Goal: Information Seeking & Learning: Learn about a topic

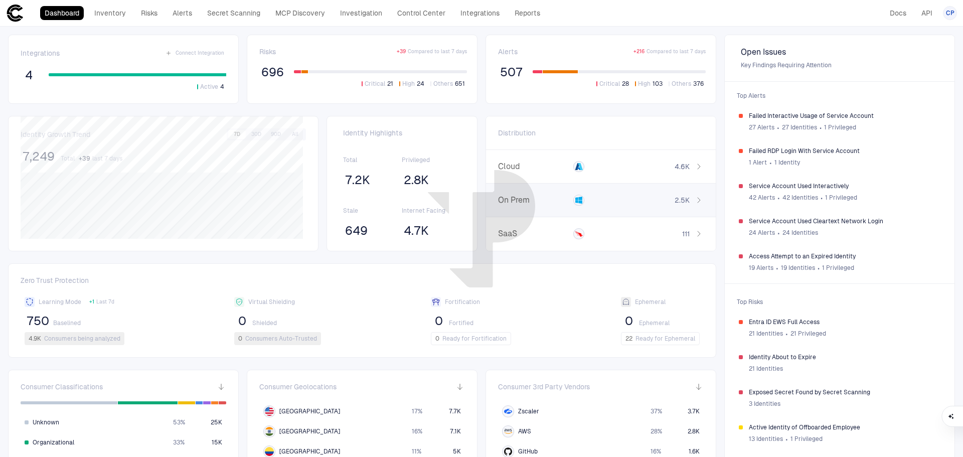
click at [675, 203] on span "2.5K" at bounding box center [682, 200] width 15 height 9
click at [536, 164] on span "Service Account" at bounding box center [526, 166] width 47 height 8
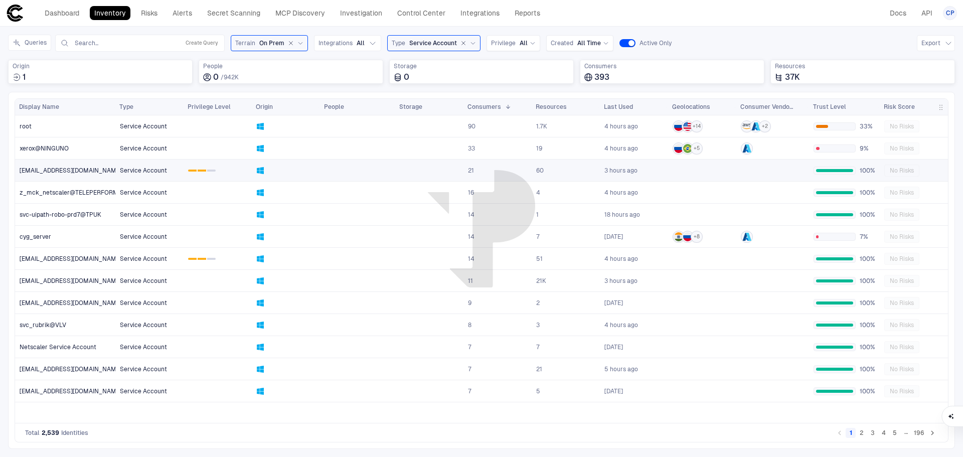
click at [236, 170] on link "0 1 2" at bounding box center [217, 170] width 67 height 21
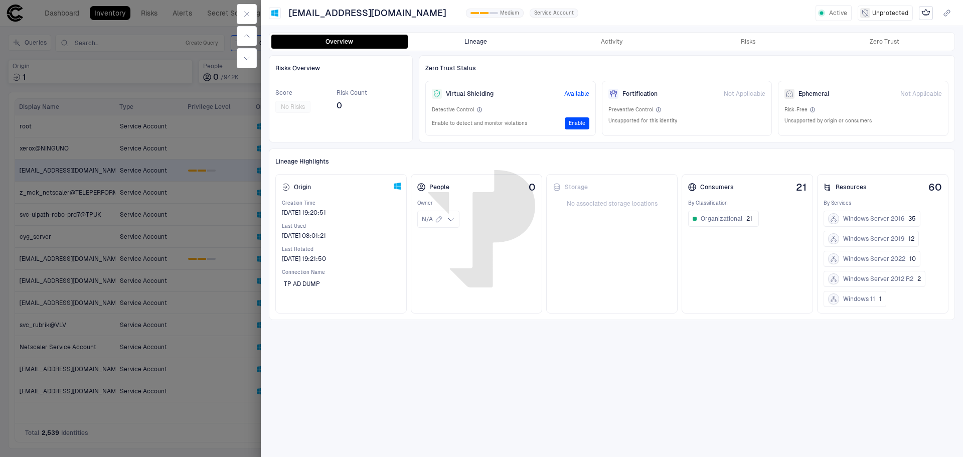
click at [479, 38] on button "Lineage" at bounding box center [476, 42] width 136 height 14
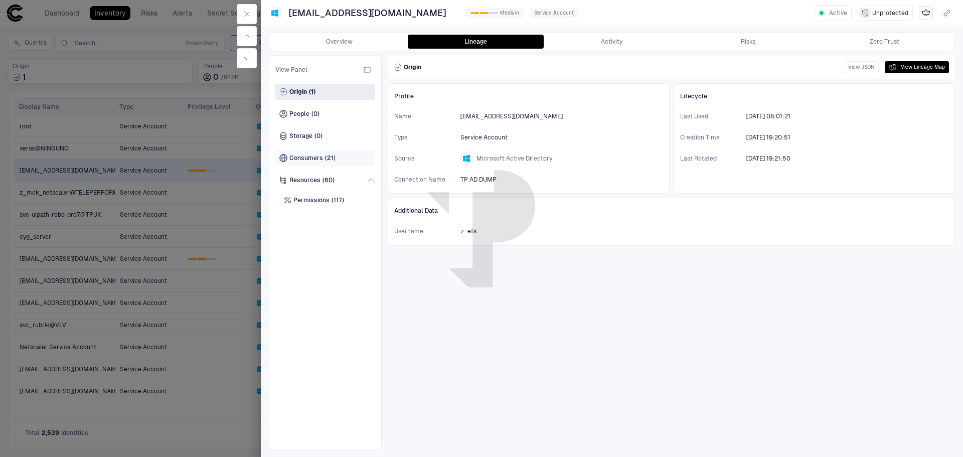
click at [321, 156] on span "Consumers" at bounding box center [306, 158] width 34 height 8
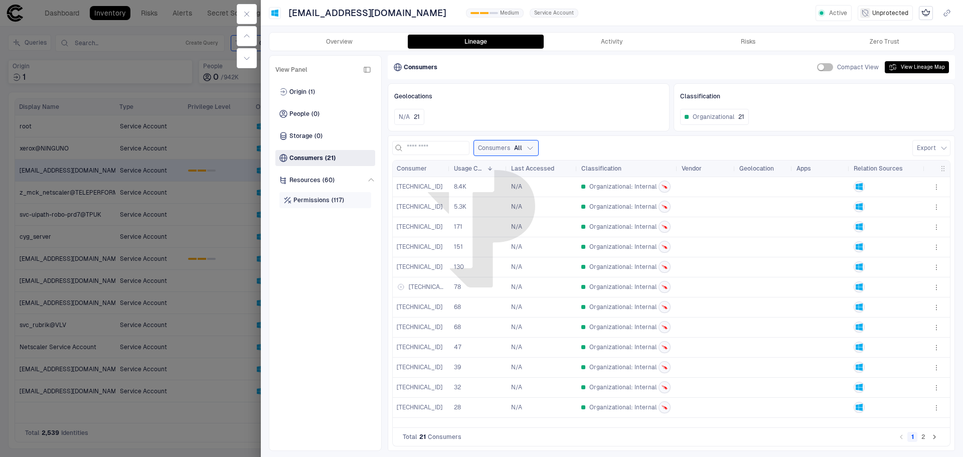
click at [297, 195] on div "Permissions (117)" at bounding box center [325, 200] width 92 height 16
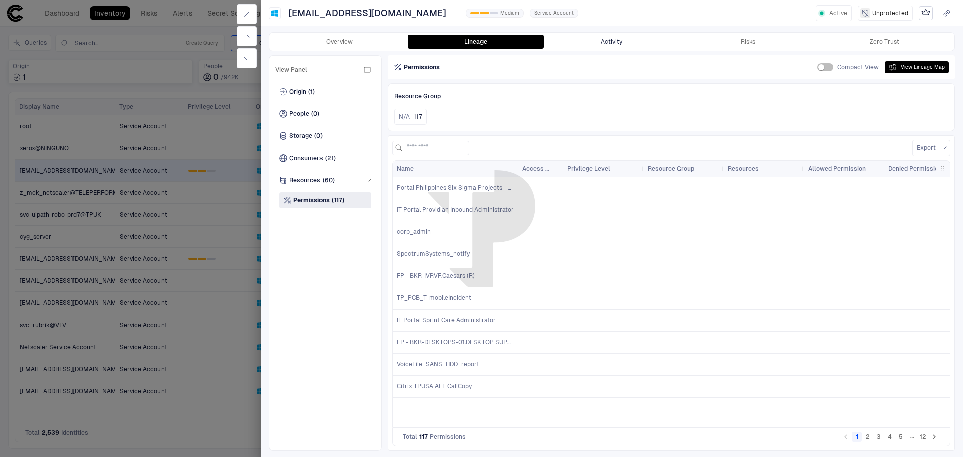
click at [598, 43] on button "Activity" at bounding box center [612, 42] width 136 height 14
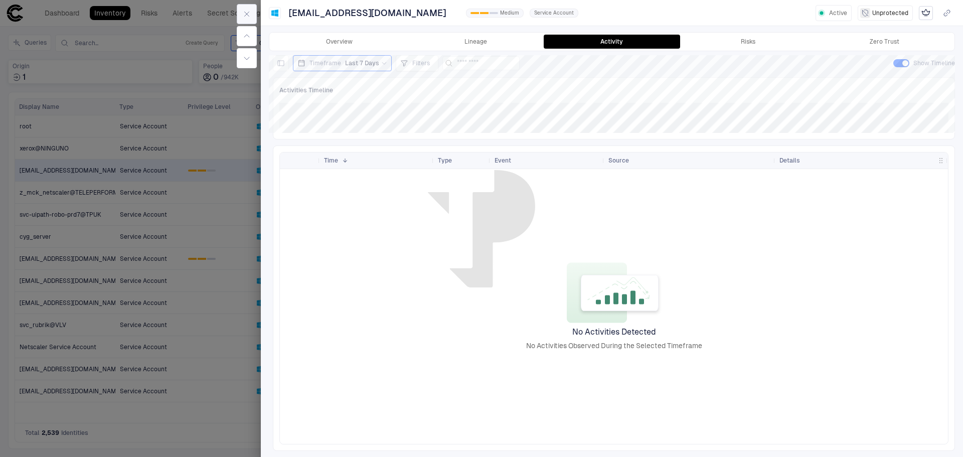
click at [244, 12] on icon "button" at bounding box center [247, 14] width 8 height 8
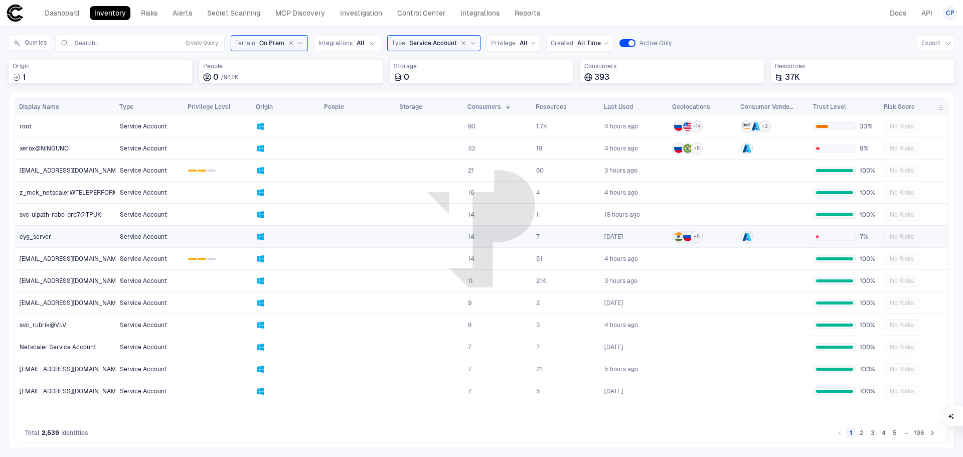
click at [196, 234] on link at bounding box center [217, 236] width 67 height 21
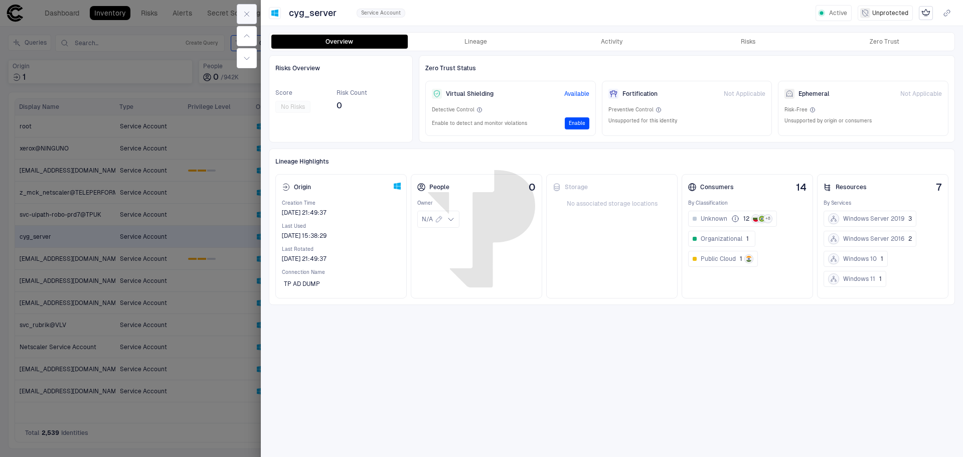
click at [243, 14] on icon "button" at bounding box center [247, 14] width 8 height 8
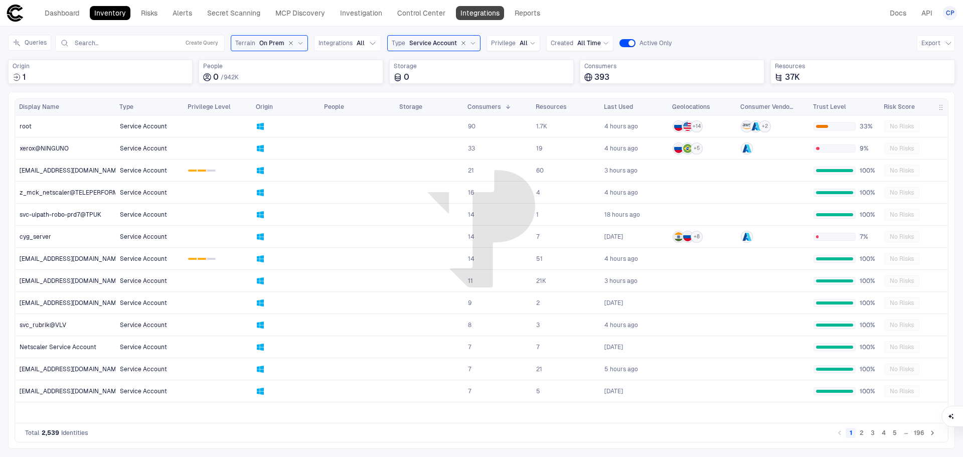
click at [483, 12] on link "Integrations" at bounding box center [480, 13] width 48 height 14
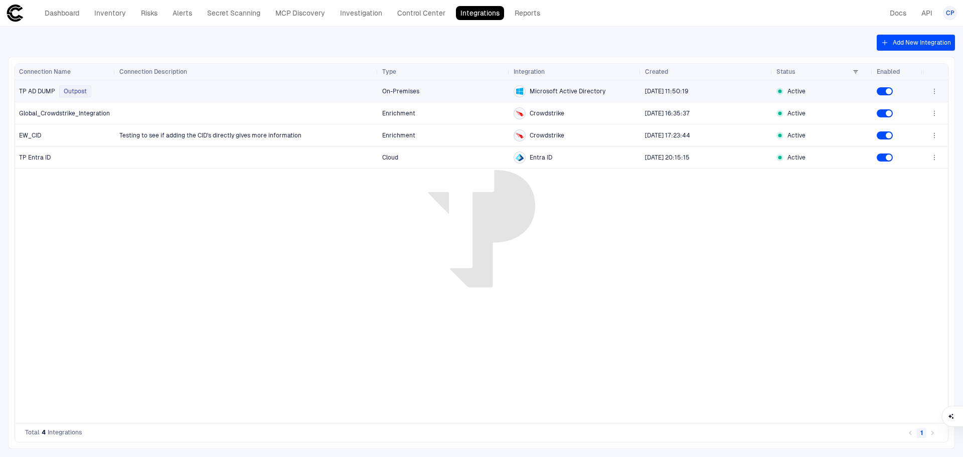
click at [199, 88] on div at bounding box center [246, 91] width 255 height 21
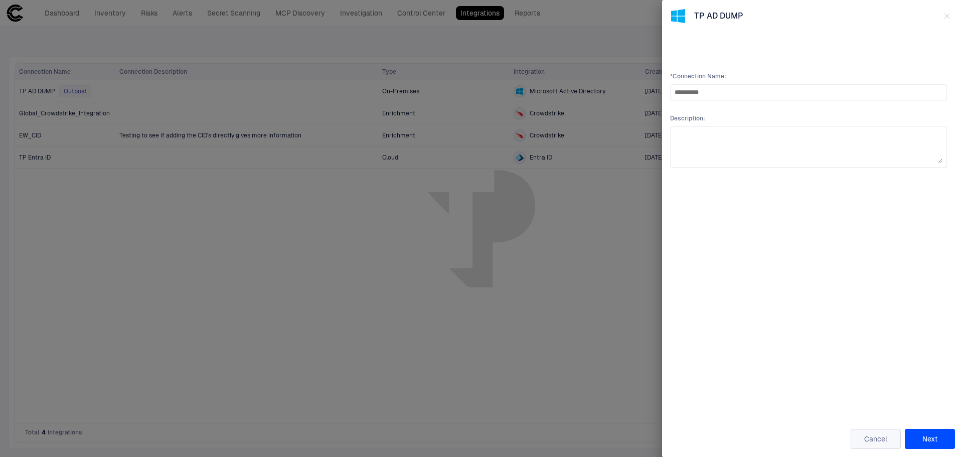
click at [878, 433] on button "Cancel" at bounding box center [876, 439] width 50 height 20
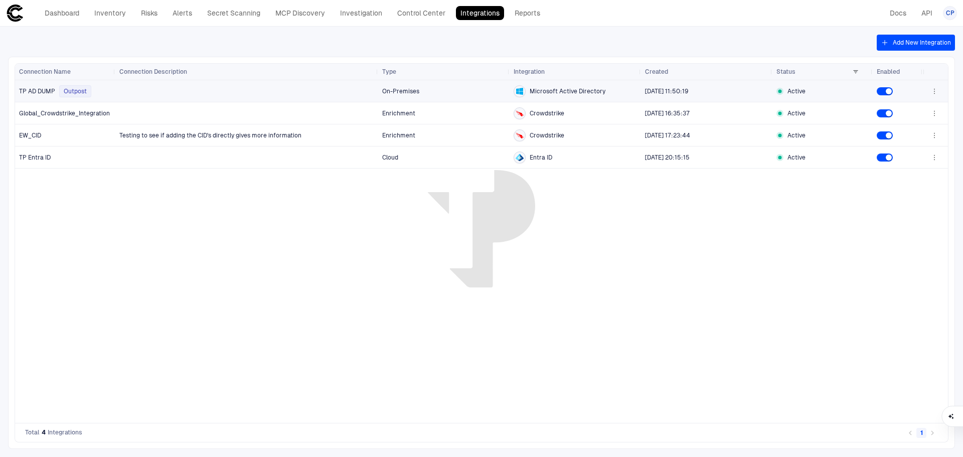
click at [558, 95] on span "Microsoft Active Directory" at bounding box center [568, 91] width 76 height 8
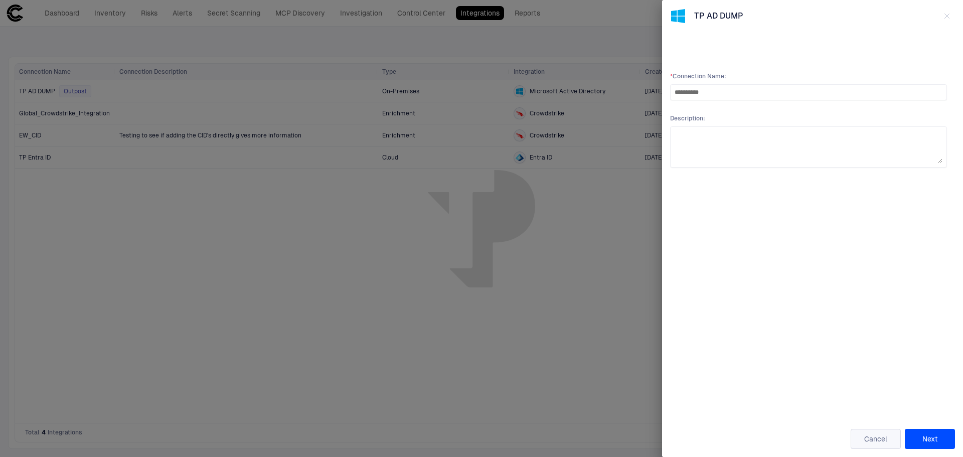
click at [879, 438] on button "Cancel" at bounding box center [876, 439] width 50 height 20
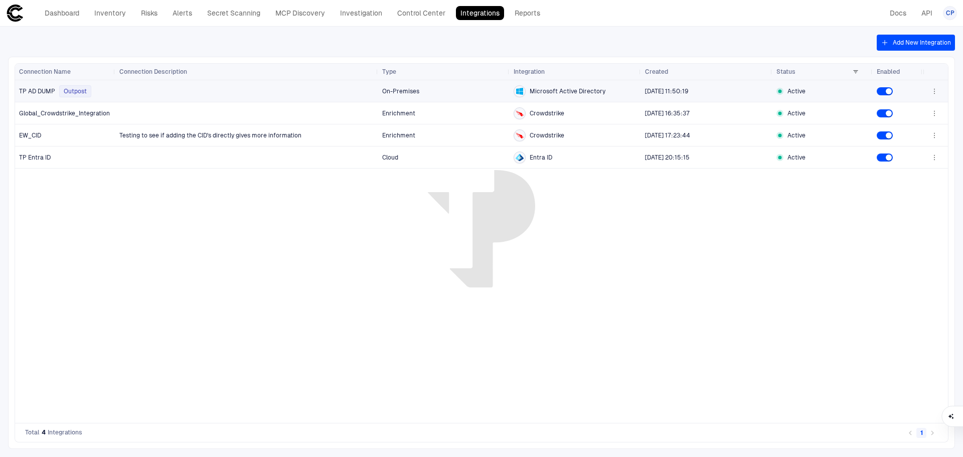
click at [39, 90] on span "TP AD DUMP" at bounding box center [37, 91] width 36 height 8
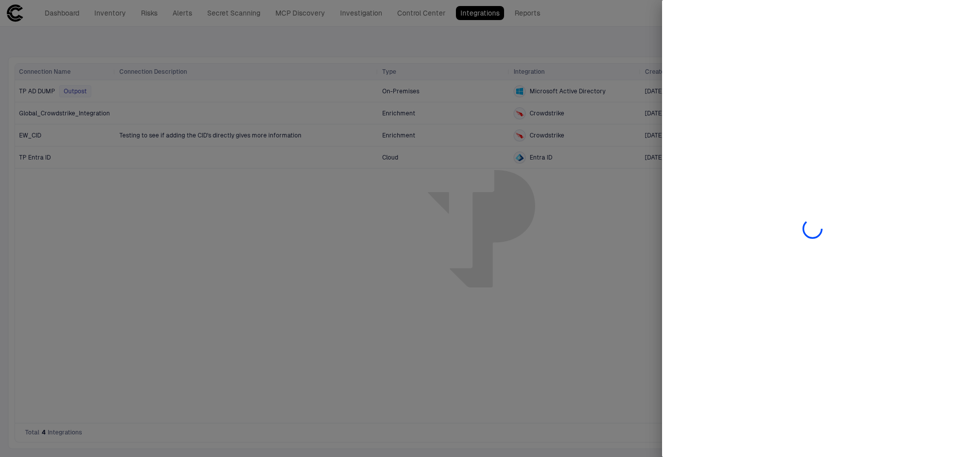
click at [211, 220] on div at bounding box center [481, 228] width 963 height 457
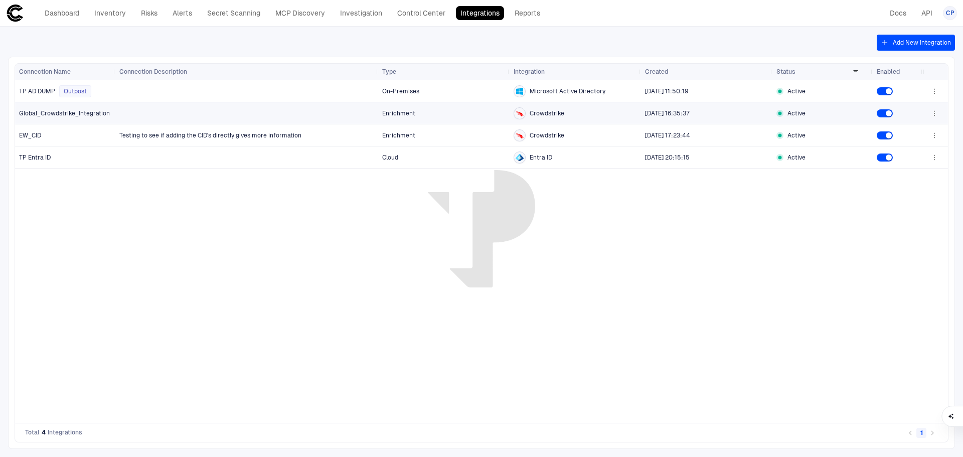
click at [142, 109] on div at bounding box center [246, 113] width 255 height 21
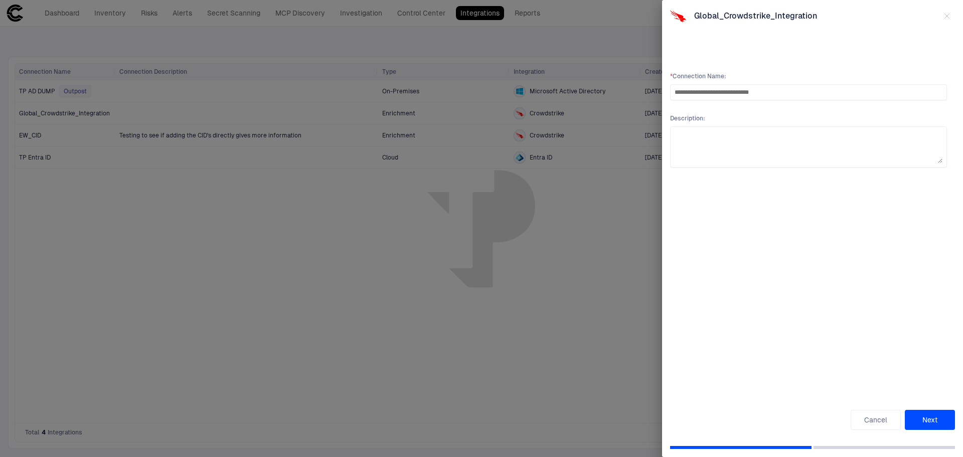
click at [301, 225] on div at bounding box center [481, 228] width 963 height 457
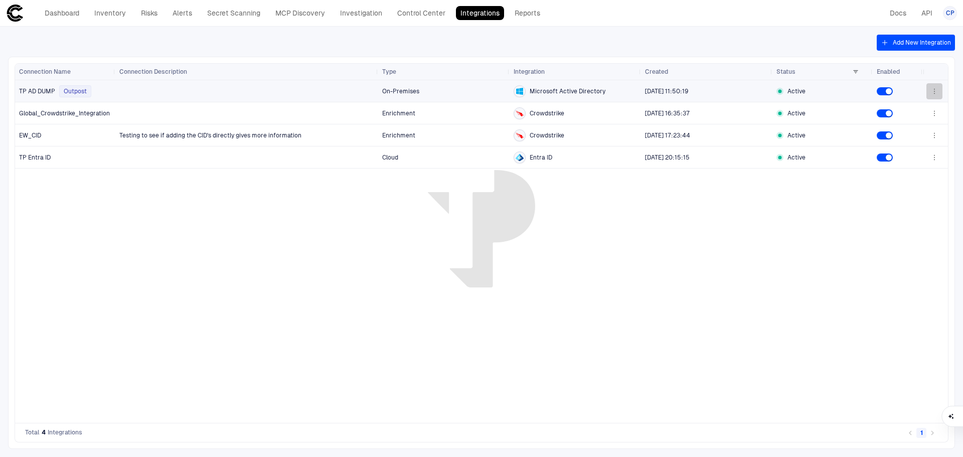
click at [941, 90] on button "button" at bounding box center [934, 91] width 16 height 16
click at [906, 113] on li "Edit" at bounding box center [902, 114] width 67 height 16
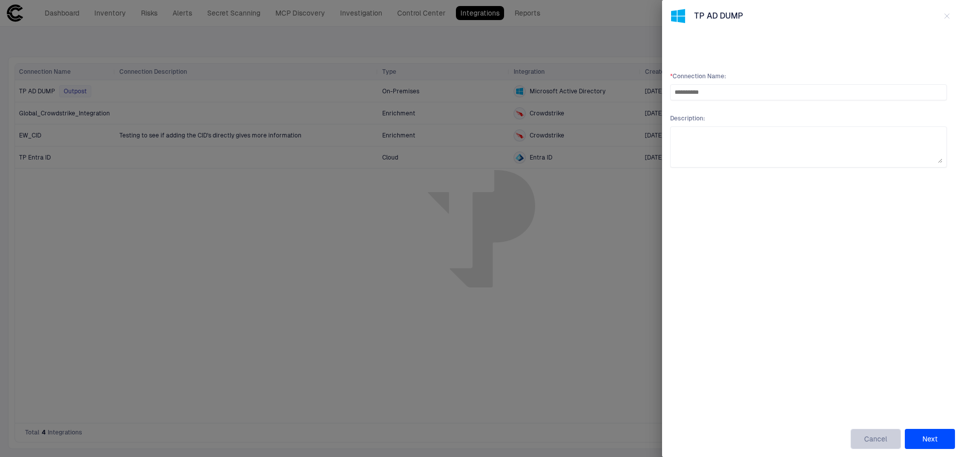
click at [869, 438] on button "Cancel" at bounding box center [876, 439] width 50 height 20
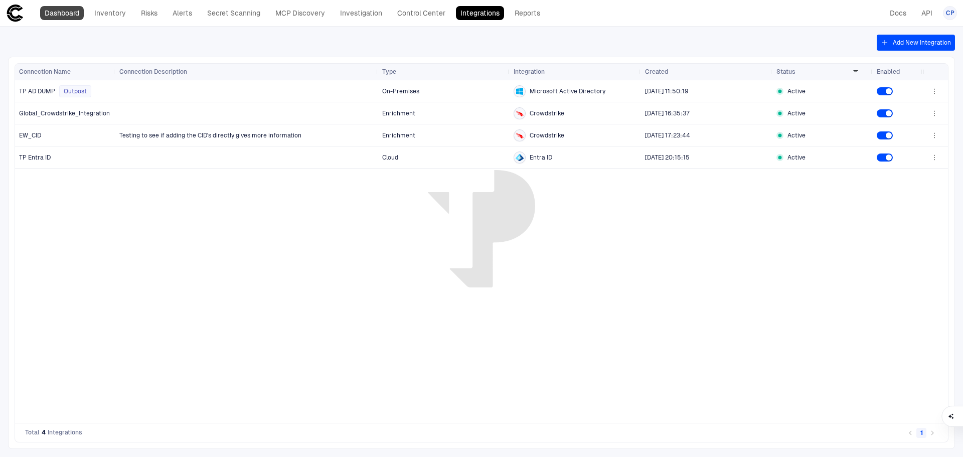
click at [65, 13] on link "Dashboard" at bounding box center [62, 13] width 44 height 14
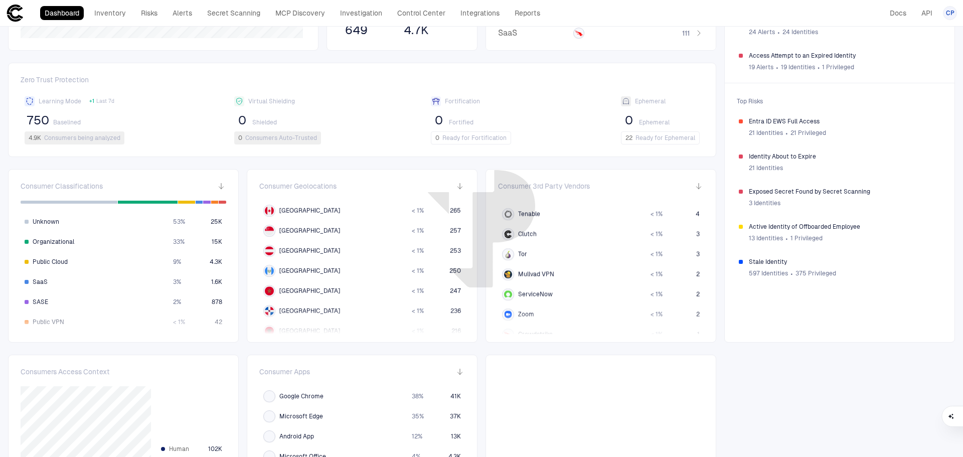
scroll to position [451, 0]
click at [559, 241] on div "Tor" at bounding box center [572, 241] width 140 height 12
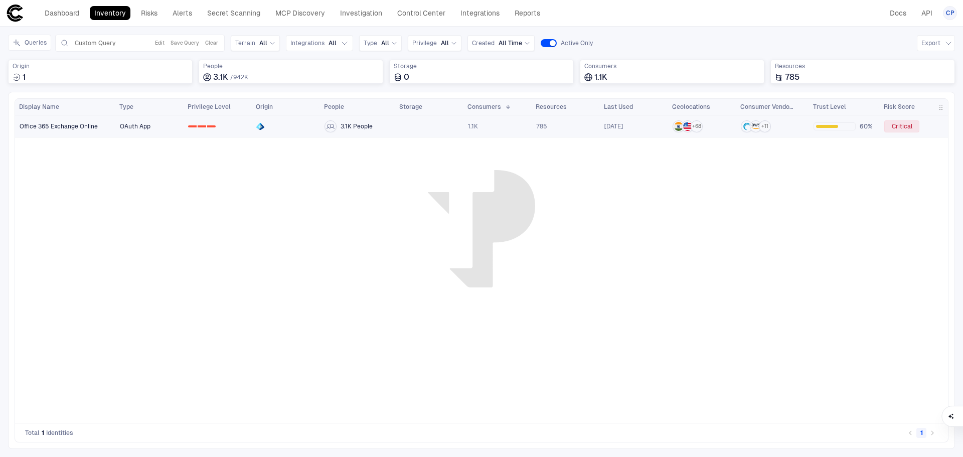
click at [118, 124] on link "OAuth App" at bounding box center [149, 126] width 67 height 21
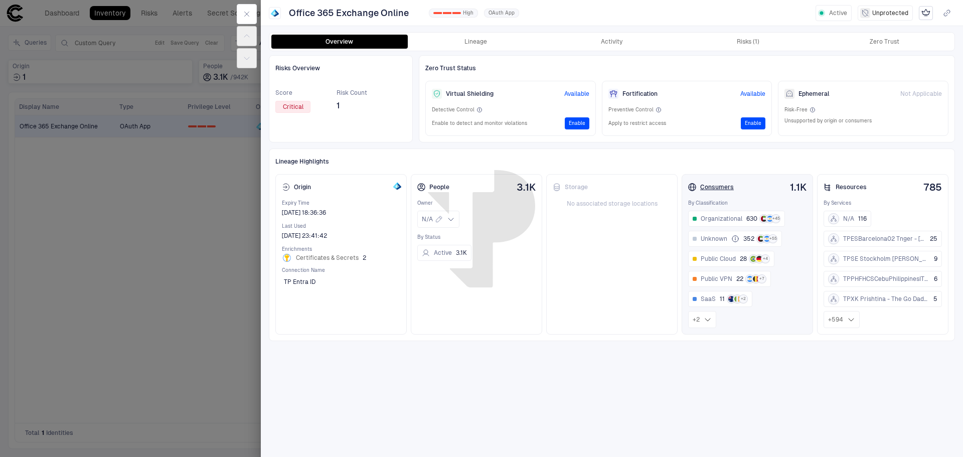
click at [721, 187] on div "Consumers" at bounding box center [711, 187] width 46 height 8
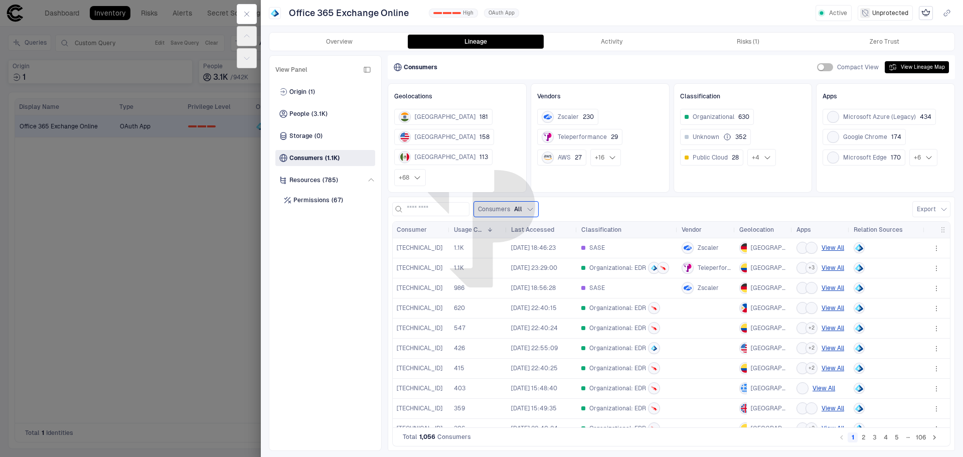
click at [447, 238] on div "[TECHNICAL_ID]" at bounding box center [421, 248] width 57 height 20
click at [571, 238] on span "9/4/2025 18:46:23" at bounding box center [542, 248] width 62 height 20
click at [603, 244] on span "SASE" at bounding box center [597, 248] width 16 height 8
click at [831, 242] on button "View All" at bounding box center [833, 248] width 23 height 12
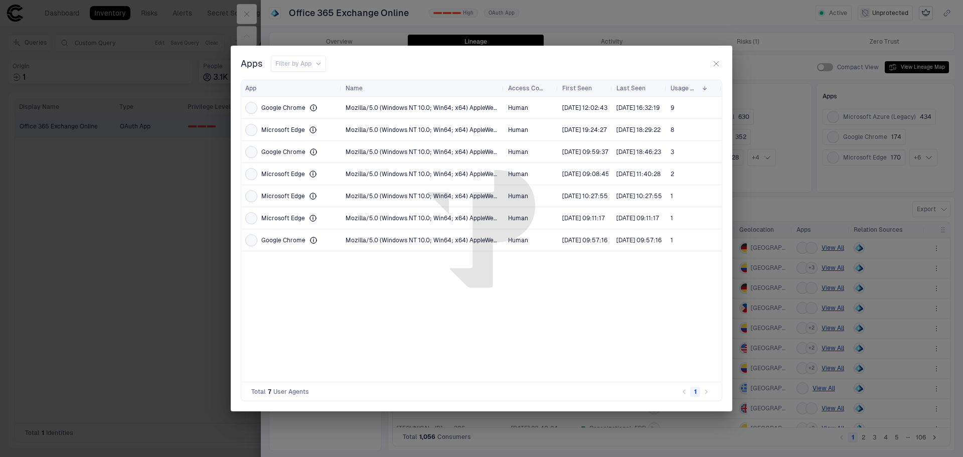
click at [717, 63] on icon "button" at bounding box center [716, 64] width 8 height 8
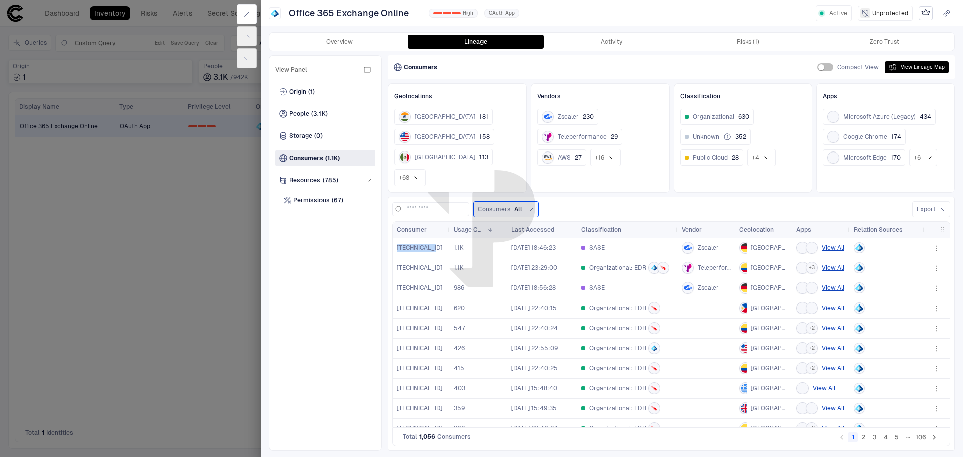
drag, startPoint x: 397, startPoint y: 228, endPoint x: 431, endPoint y: 229, distance: 33.6
click at [431, 244] on div "[TECHNICAL_ID]" at bounding box center [421, 248] width 49 height 8
copy span "[TECHNICAL_ID]"
click at [413, 264] on span "[TECHNICAL_ID]" at bounding box center [420, 268] width 46 height 8
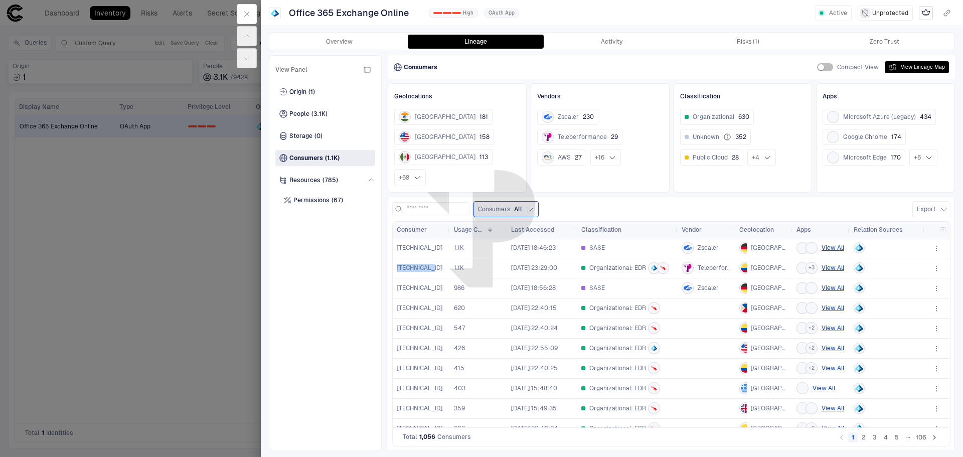
copy span "[TECHNICAL_ID]"
click at [247, 11] on icon "button" at bounding box center [247, 14] width 8 height 8
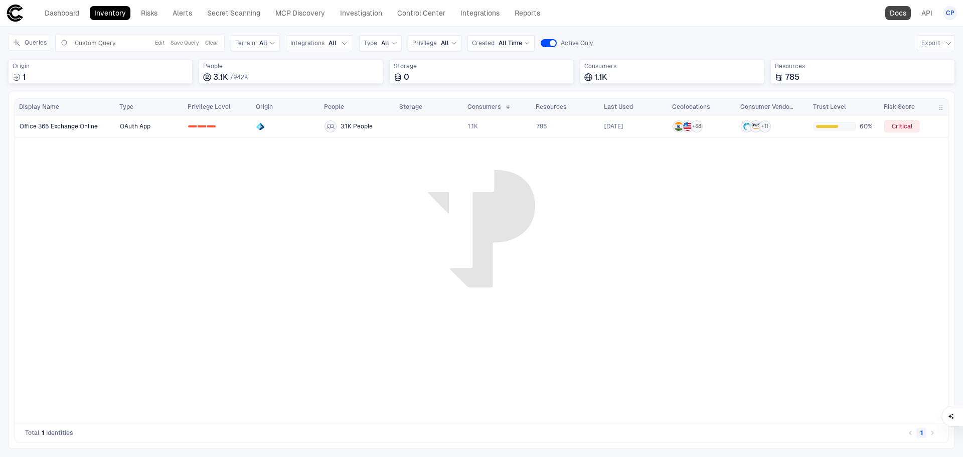
click at [899, 14] on link "Docs" at bounding box center [898, 13] width 26 height 14
click at [155, 126] on link "OAuth App" at bounding box center [149, 126] width 67 height 21
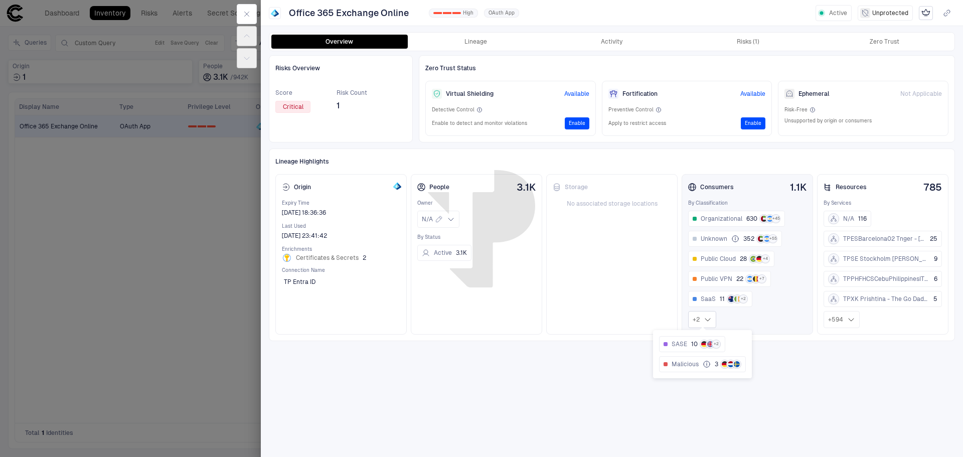
click at [707, 318] on icon at bounding box center [708, 319] width 8 height 8
click at [700, 318] on span "+ 2" at bounding box center [696, 319] width 7 height 8
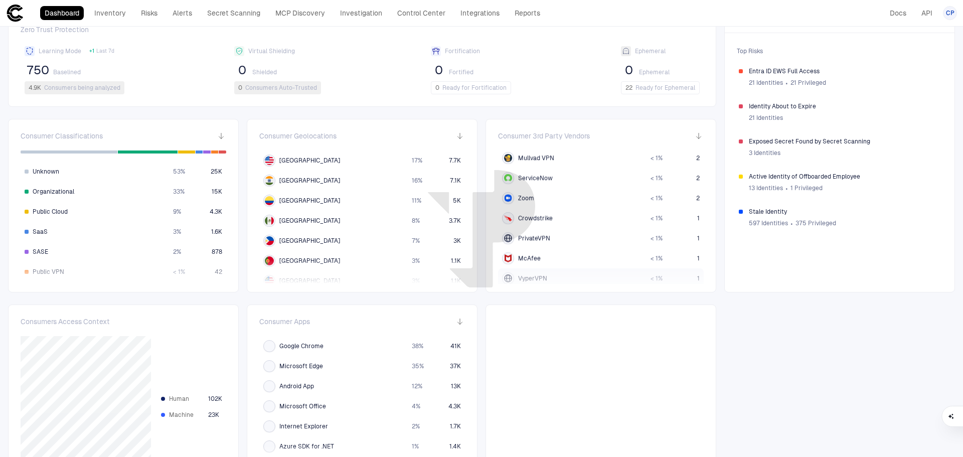
scroll to position [448, 0]
click at [540, 190] on div "Tor" at bounding box center [572, 194] width 140 height 12
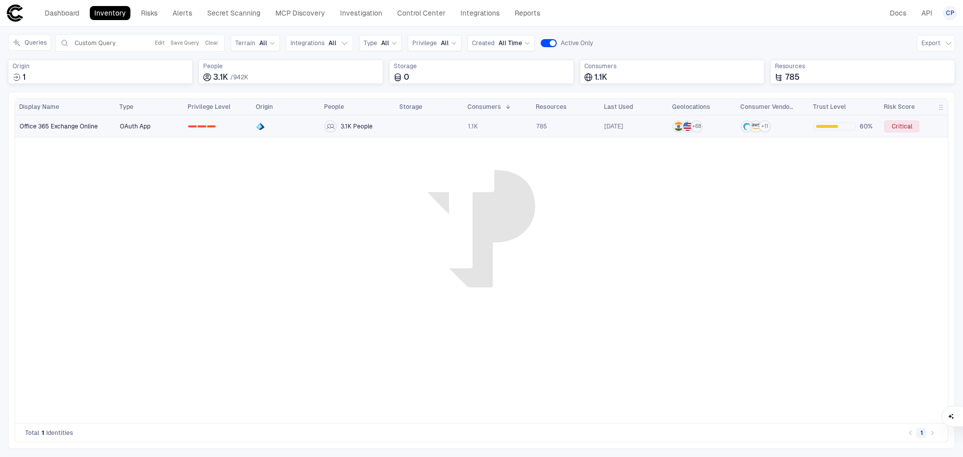
click at [103, 129] on link "Office 365 Exchange Online" at bounding box center [66, 126] width 100 height 21
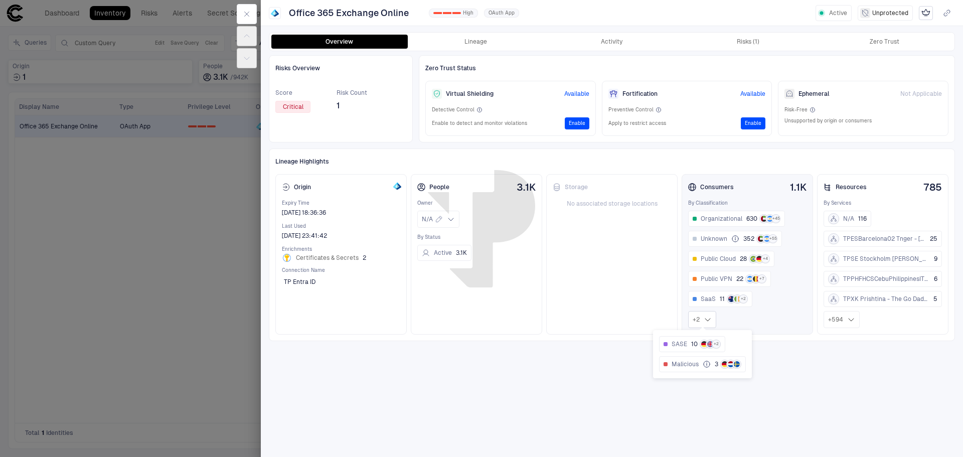
click at [707, 318] on icon at bounding box center [708, 319] width 8 height 8
click at [250, 12] on icon "button" at bounding box center [247, 14] width 8 height 8
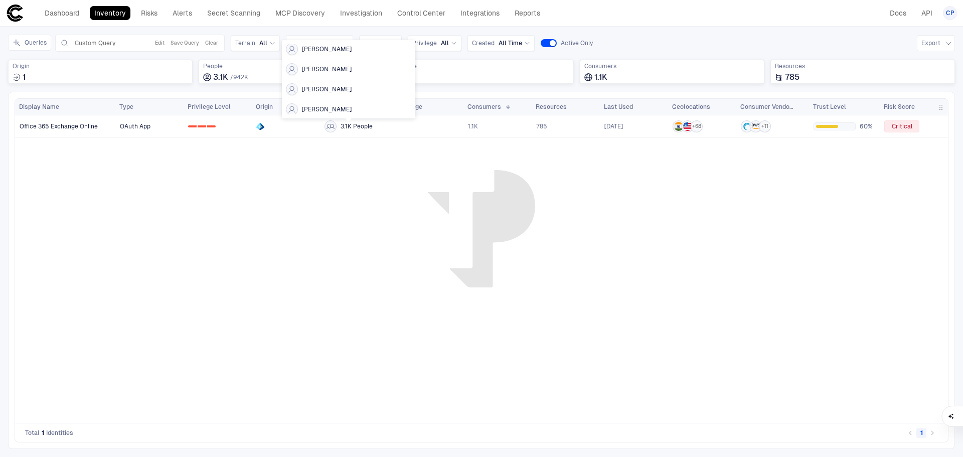
scroll to position [351, 0]
click at [351, 125] on span "3.1K People" at bounding box center [357, 126] width 32 height 8
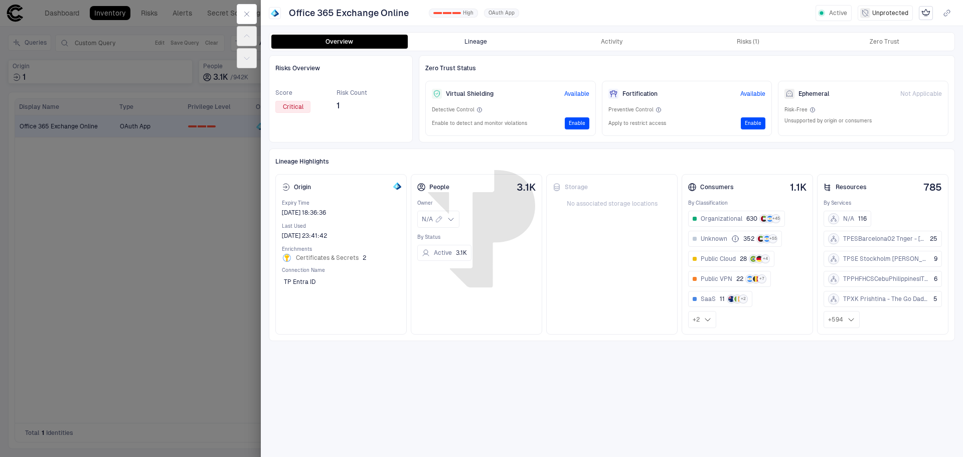
click at [475, 42] on button "Lineage" at bounding box center [476, 42] width 136 height 14
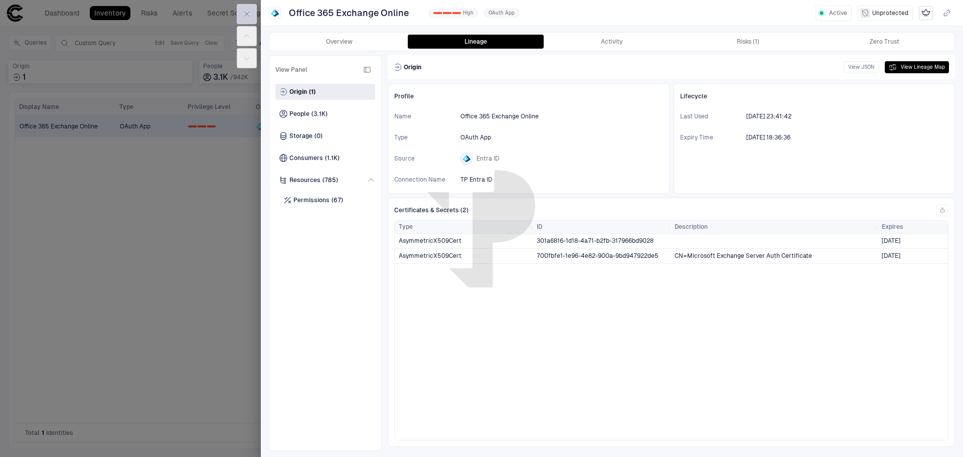
click at [244, 14] on icon "button" at bounding box center [247, 14] width 8 height 8
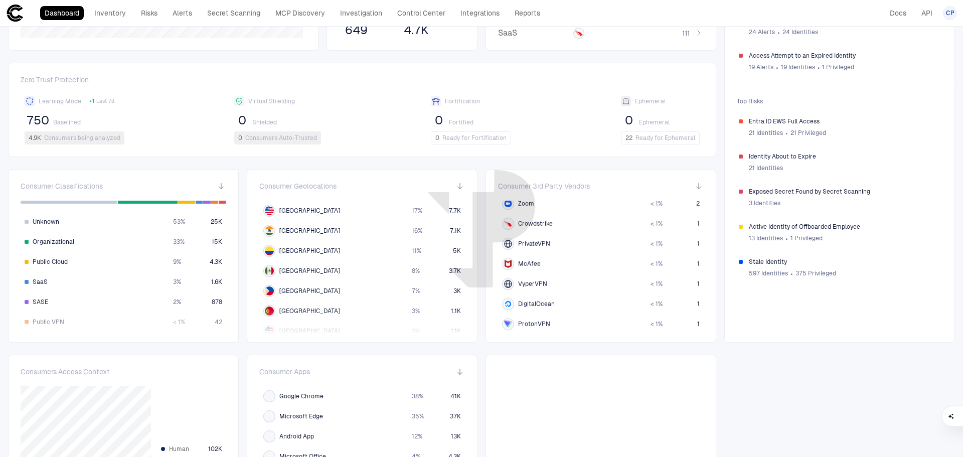
scroll to position [549, 0]
click at [530, 326] on span "ProtonVPN" at bounding box center [534, 324] width 32 height 8
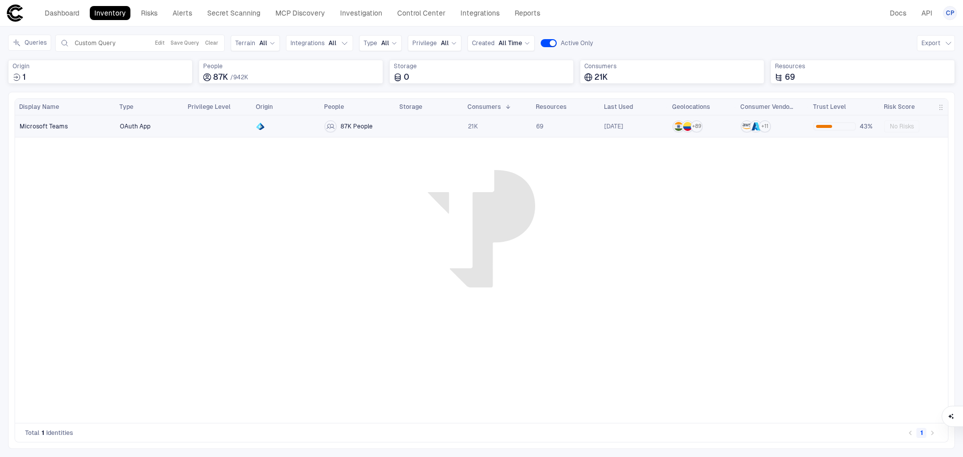
click at [63, 125] on span "Microsoft Teams" at bounding box center [44, 126] width 48 height 8
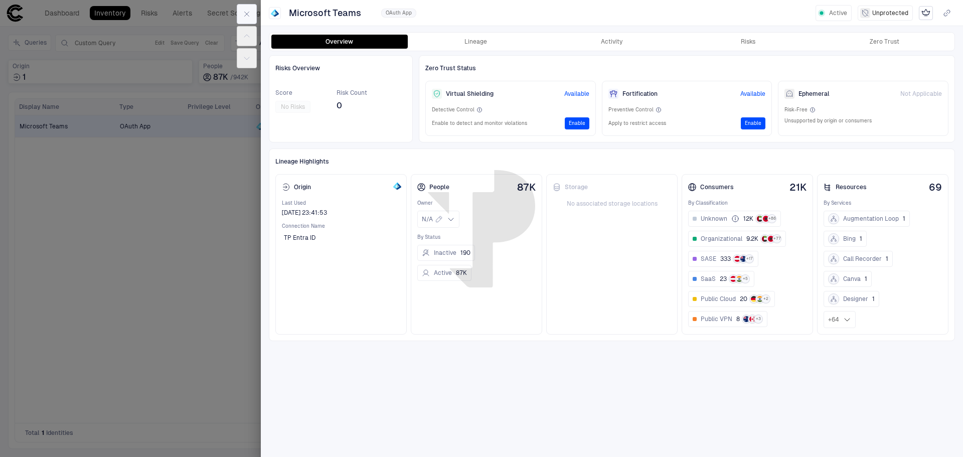
click at [245, 8] on button "button" at bounding box center [247, 14] width 20 height 20
click at [241, 5] on button "button" at bounding box center [247, 14] width 20 height 20
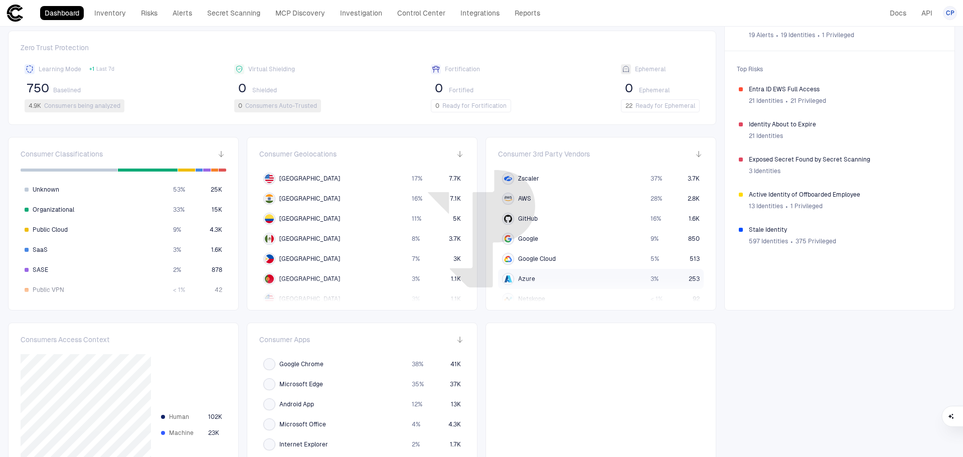
scroll to position [251, 0]
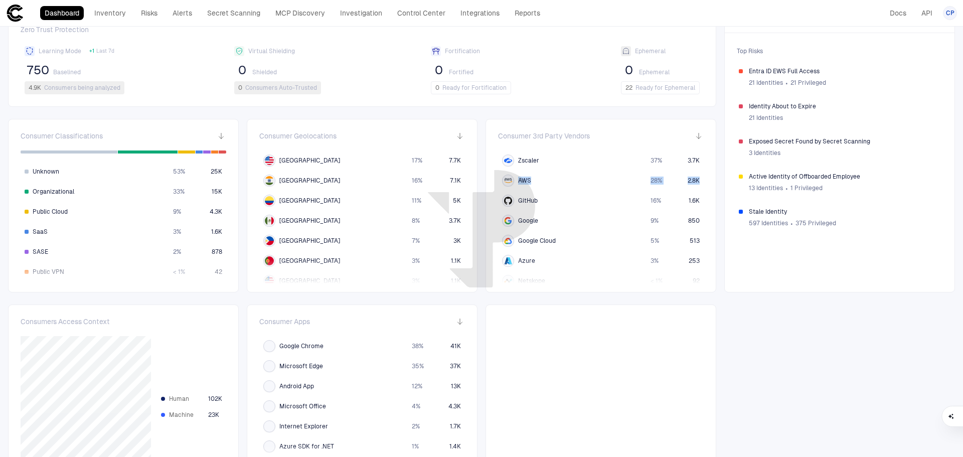
drag, startPoint x: 698, startPoint y: 157, endPoint x: 700, endPoint y: 172, distance: 14.6
click at [700, 172] on div "Consumer 3rd Party Vendors Zscaler 37 % 3.7K AWS 28 % 2.8K GitHub 16 % 1.6K Goo…" at bounding box center [601, 206] width 231 height 174
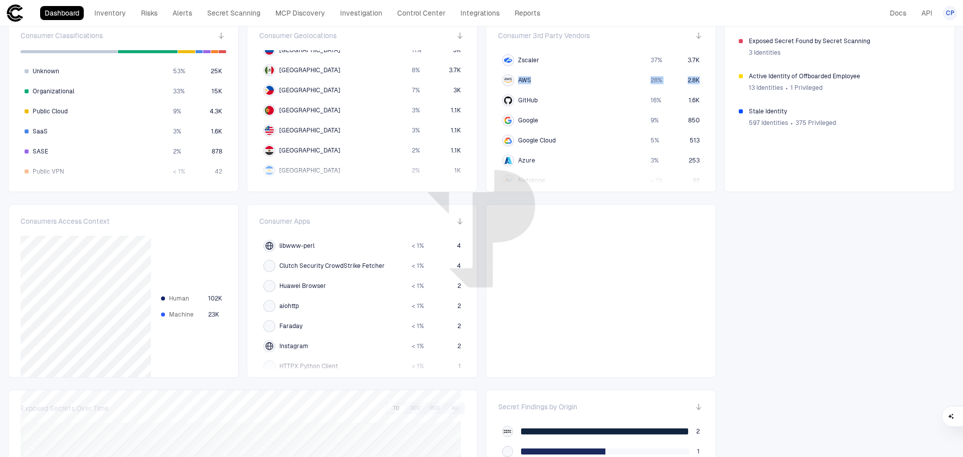
scroll to position [301, 0]
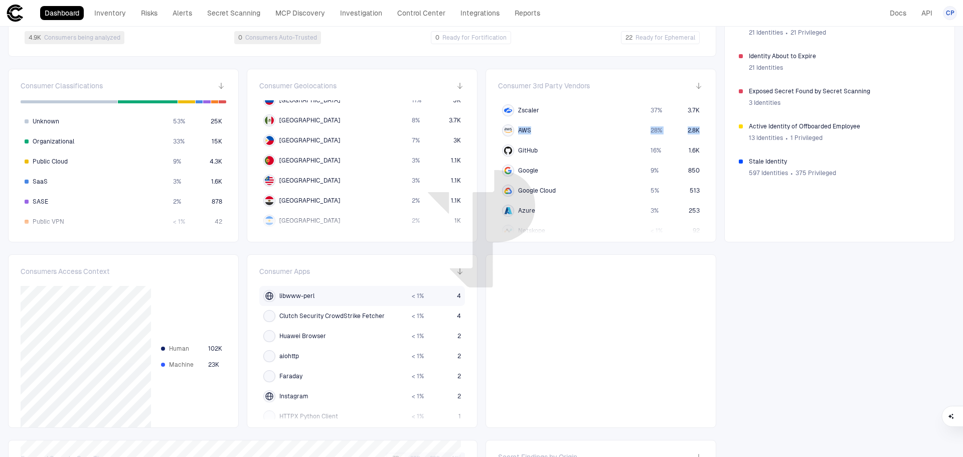
click at [302, 335] on span "Huawei Browser" at bounding box center [302, 336] width 47 height 8
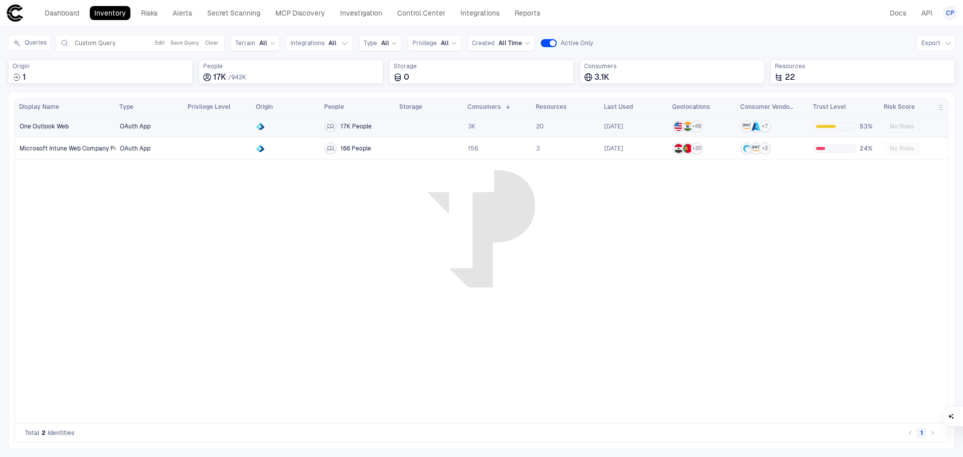
click at [142, 127] on span "OAuth App" at bounding box center [135, 126] width 31 height 8
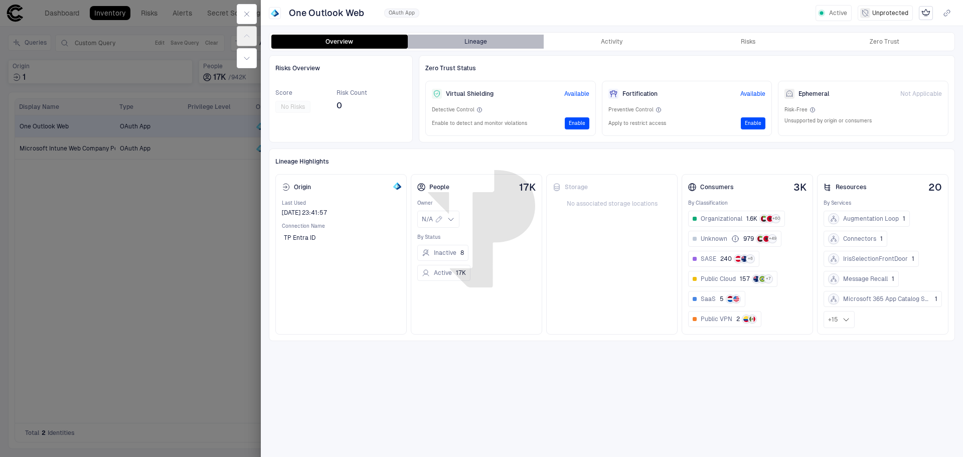
click at [467, 37] on button "Lineage" at bounding box center [476, 42] width 136 height 14
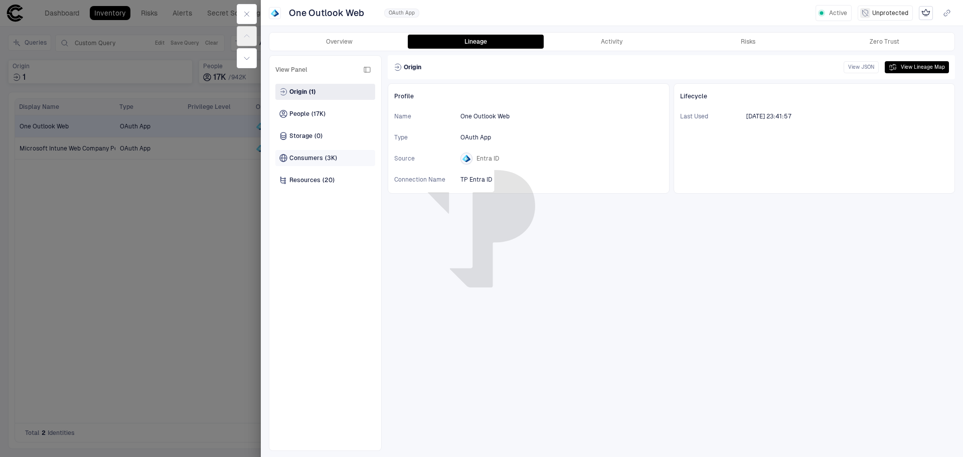
click at [325, 156] on span "(3K)" at bounding box center [331, 158] width 12 height 8
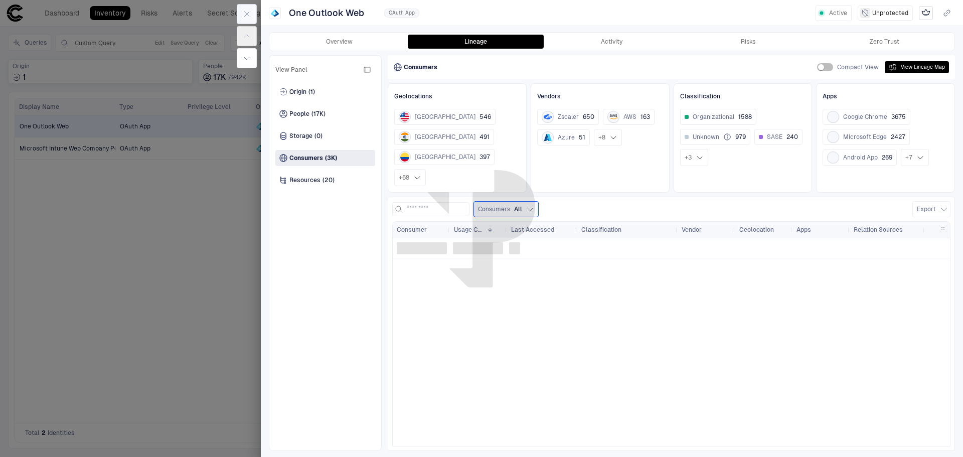
click at [249, 14] on icon "button" at bounding box center [247, 14] width 8 height 8
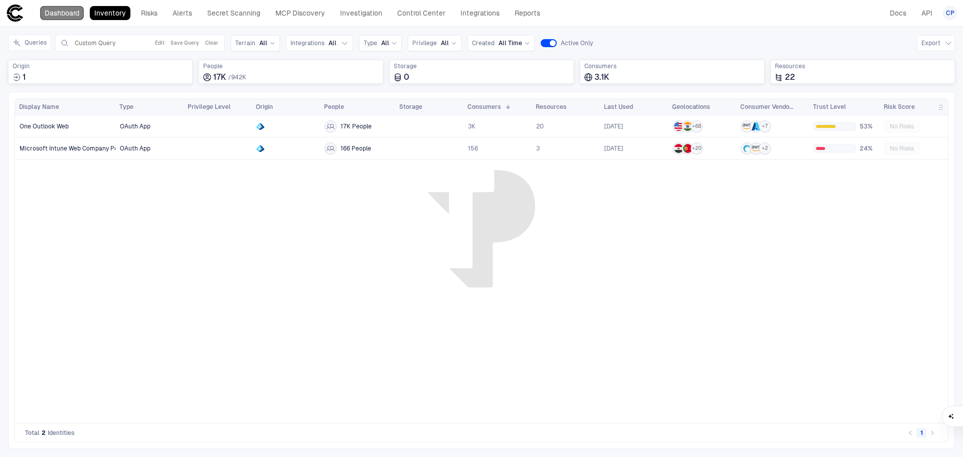
click at [70, 13] on link "Dashboard" at bounding box center [62, 13] width 44 height 14
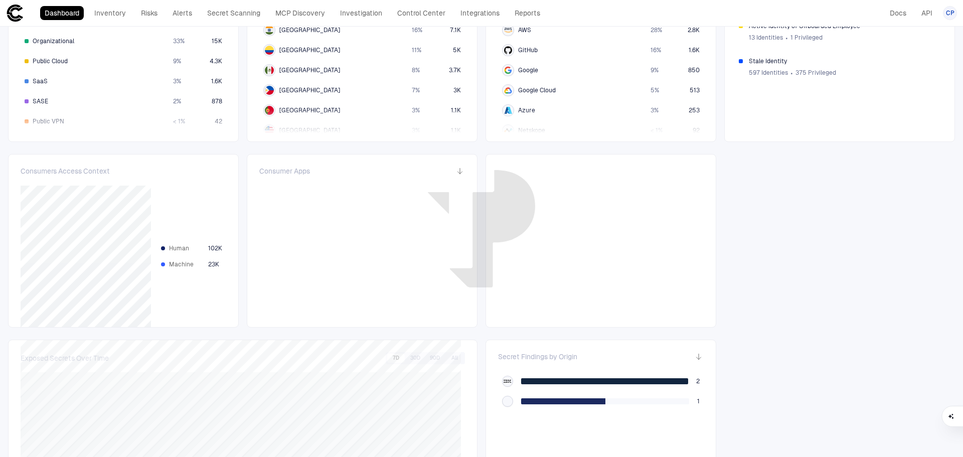
scroll to position [987, 0]
click at [325, 254] on div "Huawei Browser" at bounding box center [333, 252] width 140 height 12
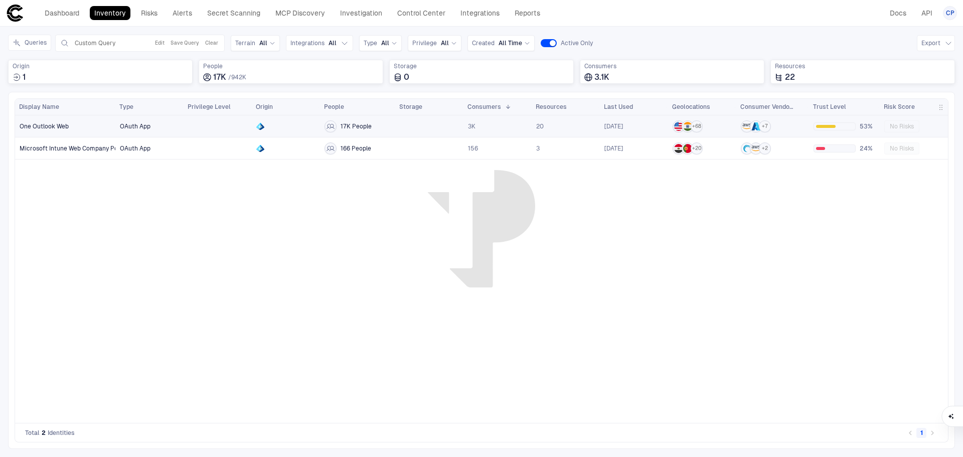
click at [53, 122] on span "One Outlook Web" at bounding box center [44, 126] width 49 height 8
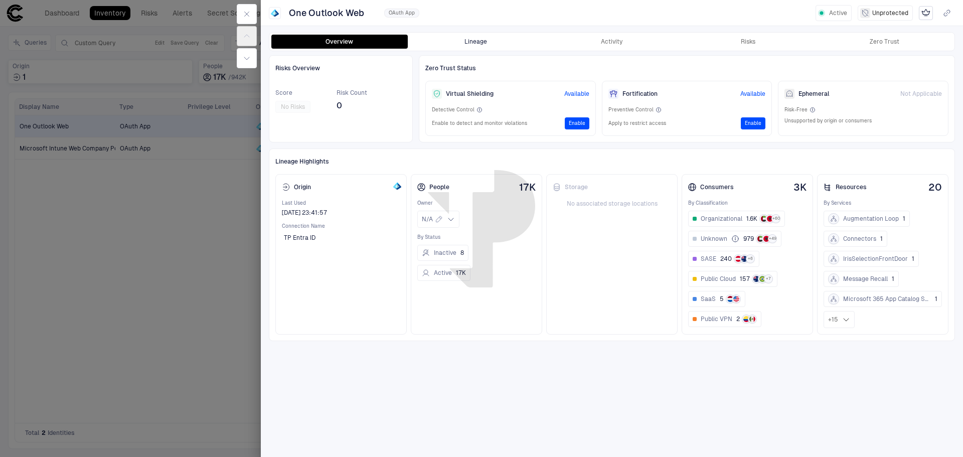
click at [485, 43] on button "Lineage" at bounding box center [476, 42] width 136 height 14
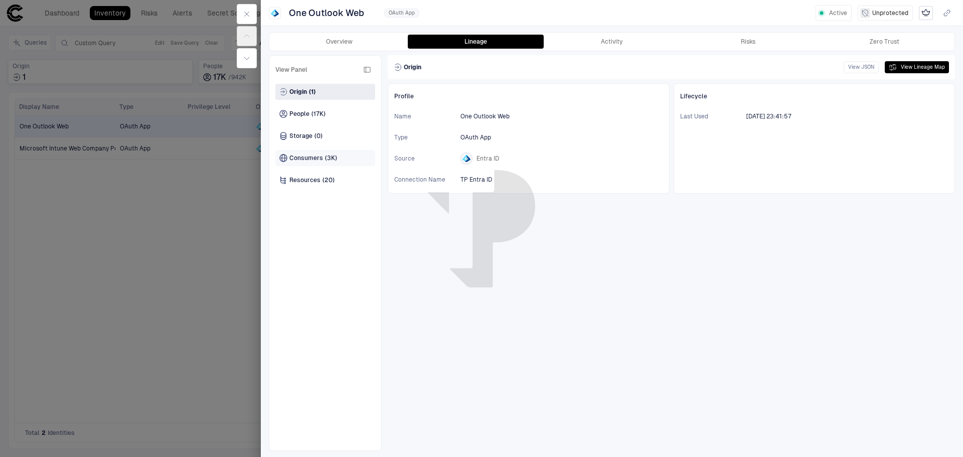
click at [319, 156] on span "Consumers" at bounding box center [306, 158] width 34 height 8
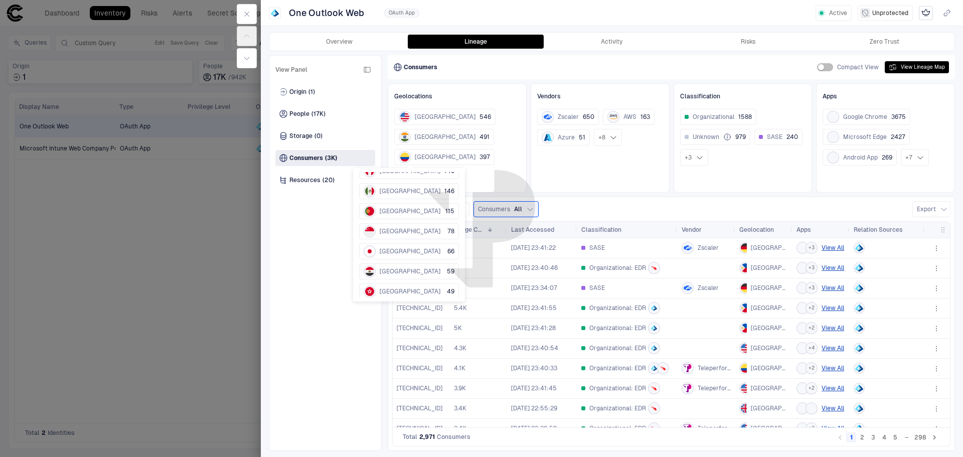
scroll to position [50, 0]
click at [312, 220] on div "Origin (1) People (17K) Storage (0) Consumers (3K) Resources (20)" at bounding box center [325, 264] width 100 height 361
click at [324, 180] on span "(20)" at bounding box center [329, 180] width 12 height 8
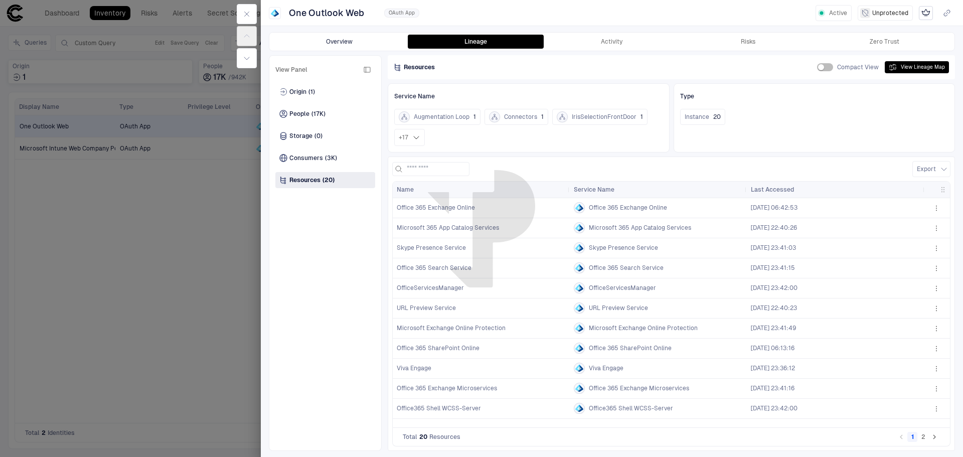
click at [349, 43] on button "Overview" at bounding box center [339, 42] width 136 height 14
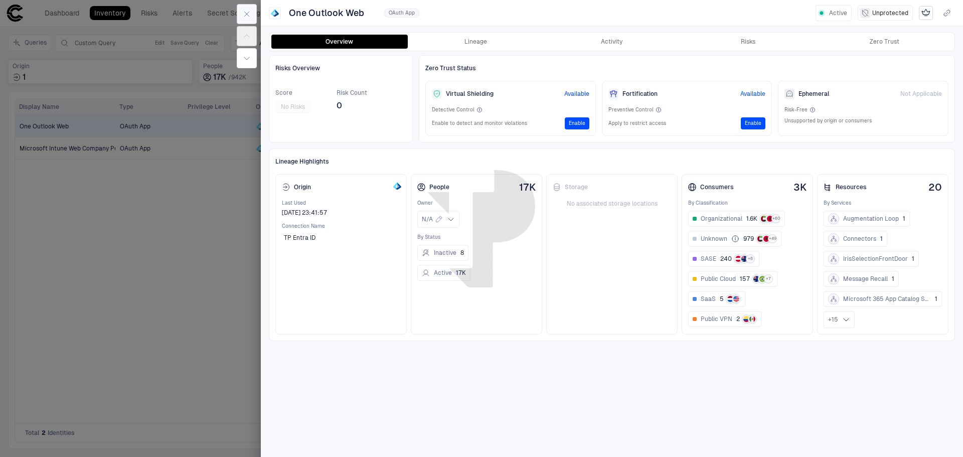
click at [247, 13] on icon "button" at bounding box center [247, 14] width 8 height 8
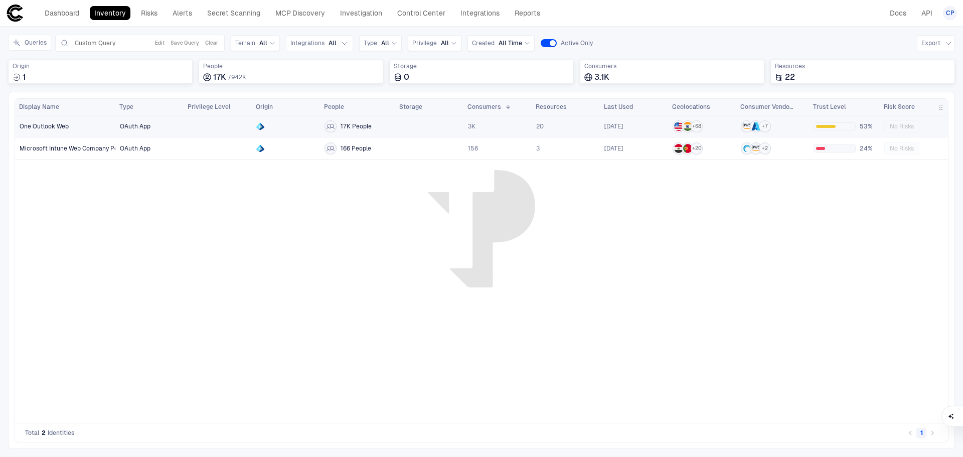
click at [72, 126] on link "One Outlook Web" at bounding box center [66, 126] width 100 height 21
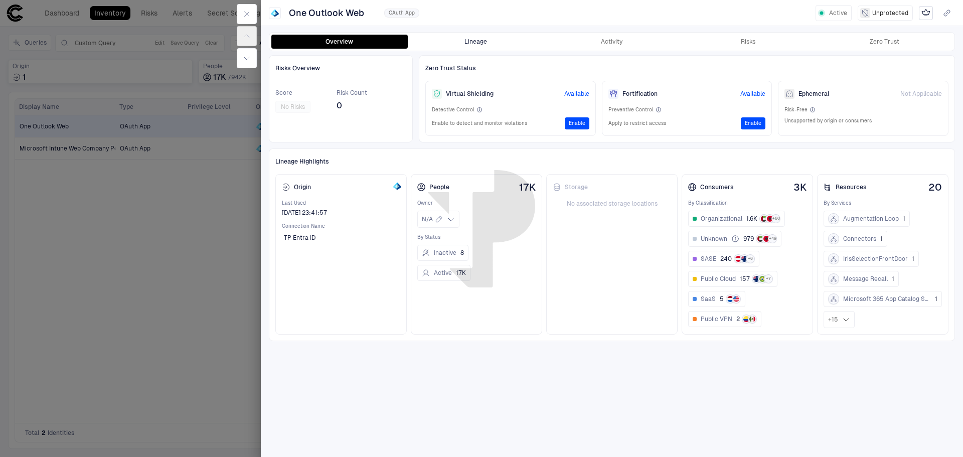
click at [464, 35] on button "Lineage" at bounding box center [476, 42] width 136 height 14
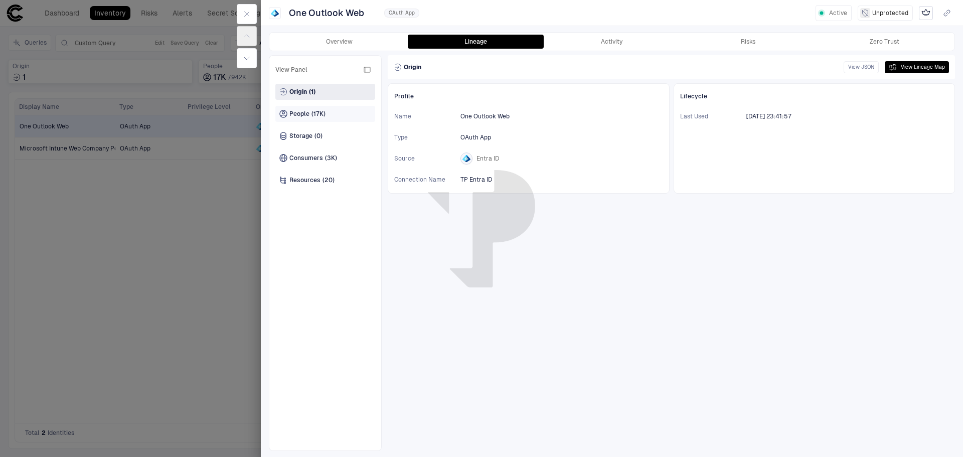
click at [318, 112] on span "(17K)" at bounding box center [318, 114] width 14 height 8
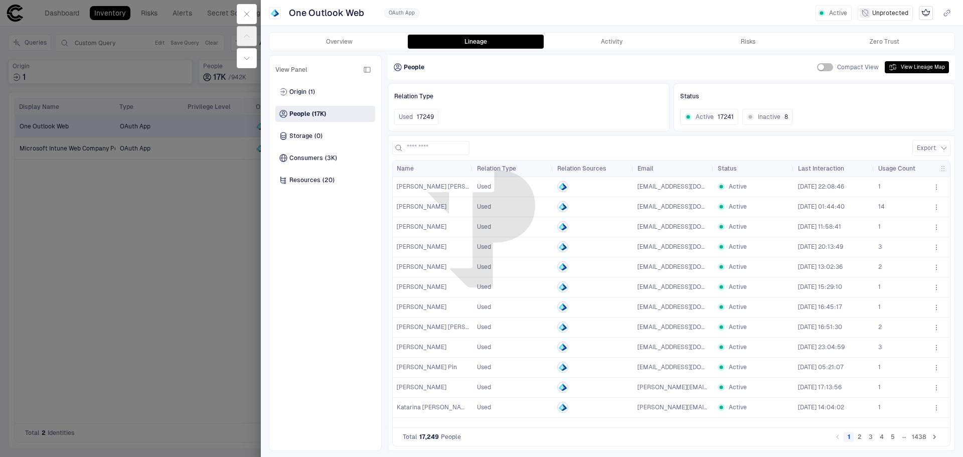
click at [938, 187] on icon "button" at bounding box center [936, 187] width 8 height 8
click at [902, 244] on div "Open Activity" at bounding box center [903, 246] width 50 height 8
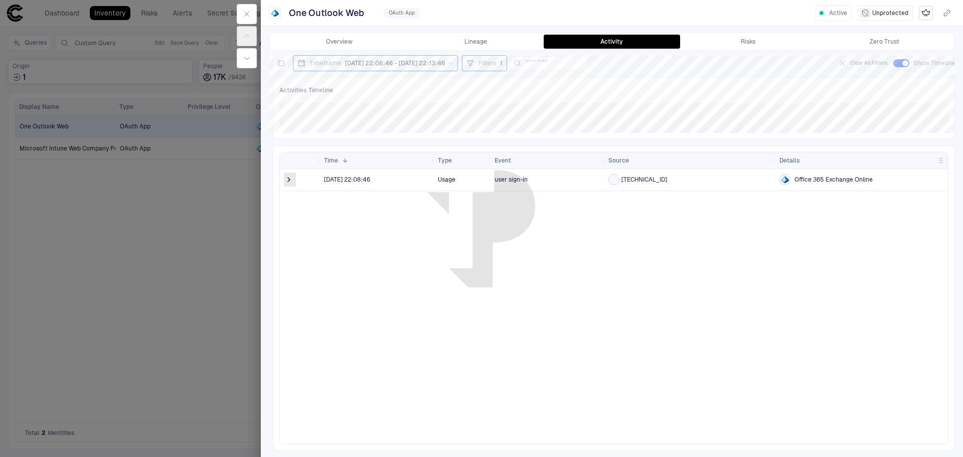
click at [284, 176] on span at bounding box center [289, 180] width 10 height 10
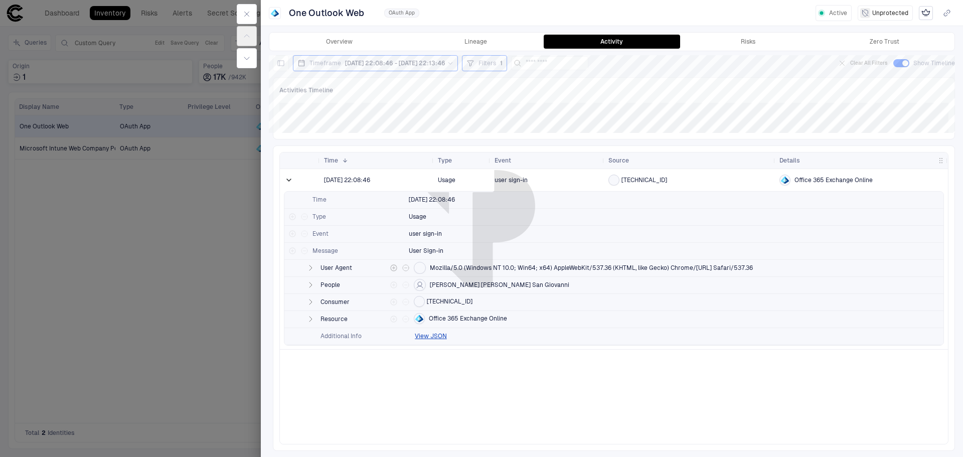
click at [309, 268] on icon "button" at bounding box center [310, 268] width 8 height 8
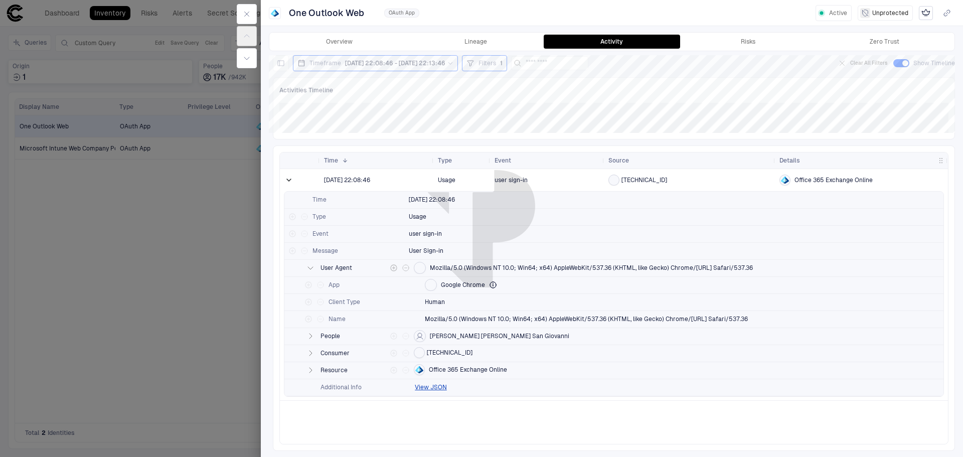
drag, startPoint x: 431, startPoint y: 268, endPoint x: 439, endPoint y: 267, distance: 8.5
click at [439, 267] on span "Mozilla/5.0 (Windows NT 10.0; Win64; x64) AppleWebKit/537.36 (KHTML, like Gecko…" at bounding box center [591, 268] width 323 height 8
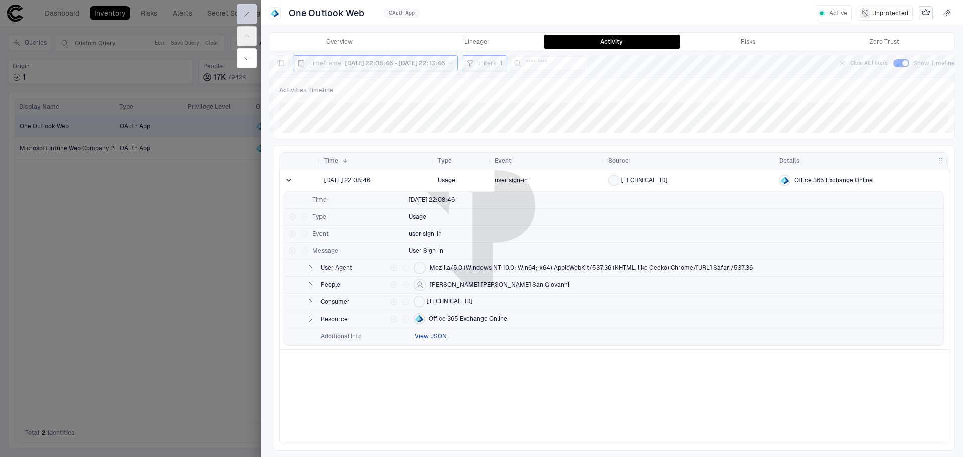
click at [246, 12] on icon "button" at bounding box center [247, 14] width 8 height 8
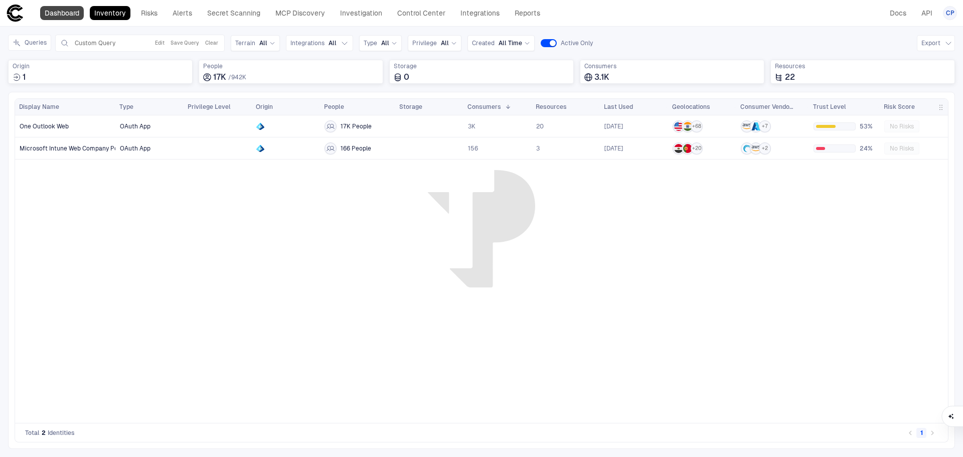
click at [72, 11] on link "Dashboard" at bounding box center [62, 13] width 44 height 14
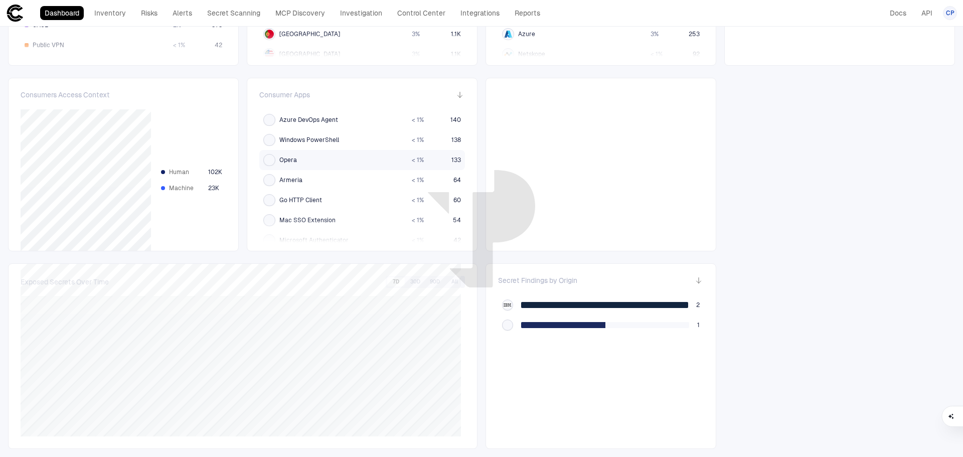
scroll to position [401, 0]
click at [453, 180] on span "64" at bounding box center [457, 180] width 8 height 8
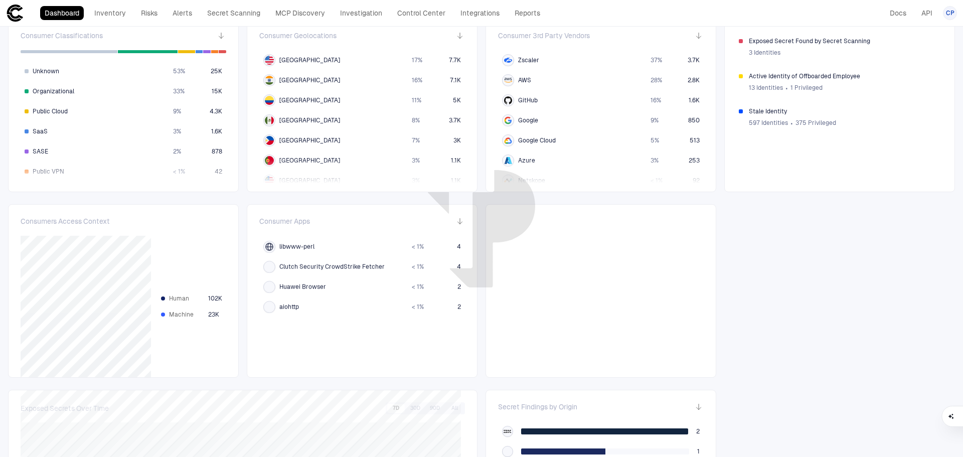
scroll to position [1003, 0]
click at [412, 285] on span "< 1 %" at bounding box center [418, 286] width 12 height 8
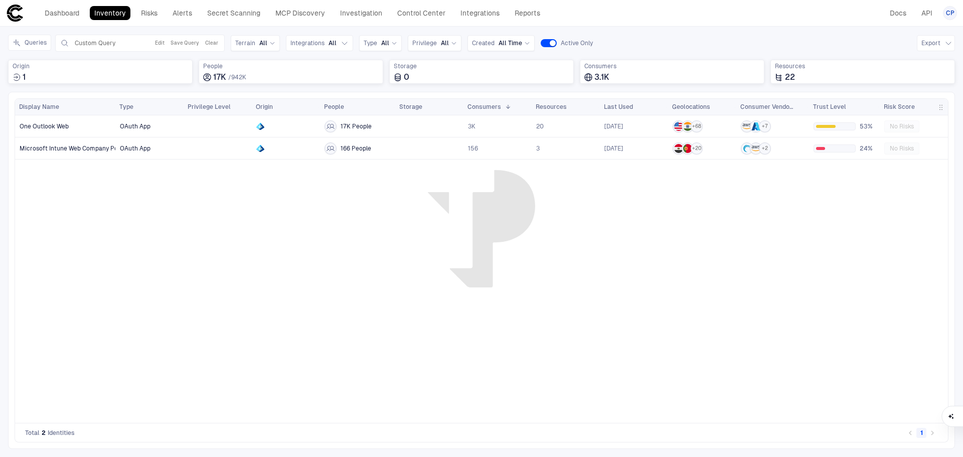
click at [414, 200] on div "OAuth App 17K People 3K 20 [DATE] + 68 + 7 53% No Risks OAuth App 166 People 15…" at bounding box center [531, 268] width 833 height 307
click at [148, 14] on link "Risks" at bounding box center [149, 13] width 26 height 14
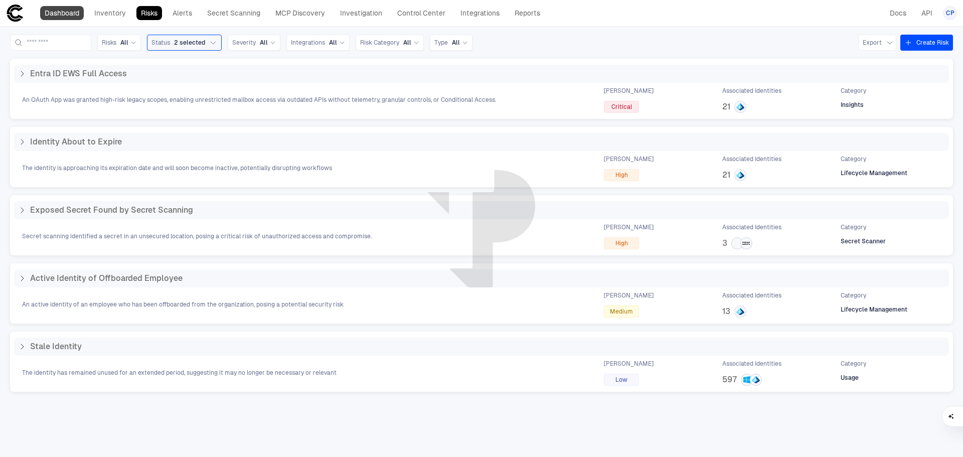
click at [64, 12] on link "Dashboard" at bounding box center [62, 13] width 44 height 14
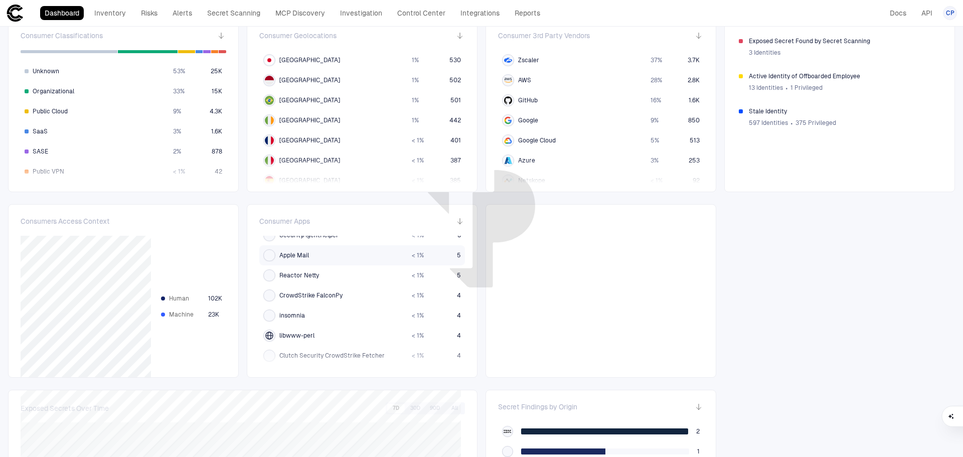
scroll to position [903, 0]
click at [301, 325] on span "insomnia" at bounding box center [292, 326] width 26 height 8
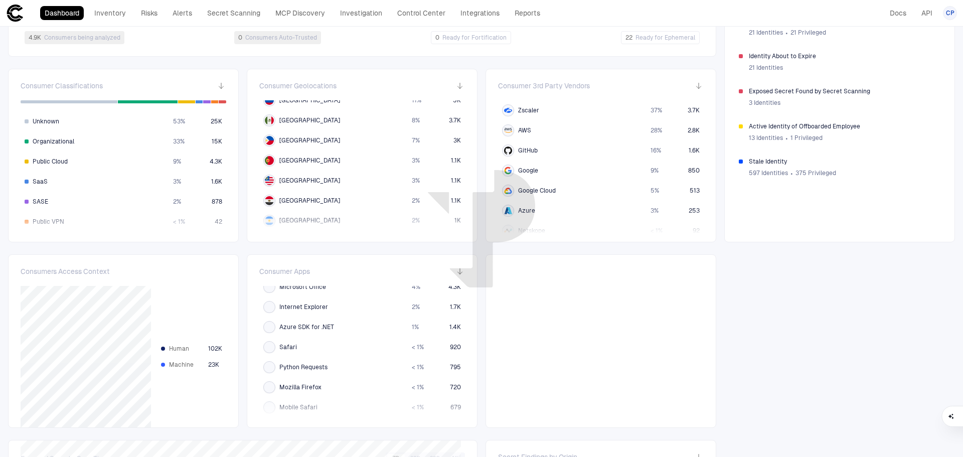
scroll to position [201, 0]
click at [594, 312] on div at bounding box center [601, 341] width 231 height 174
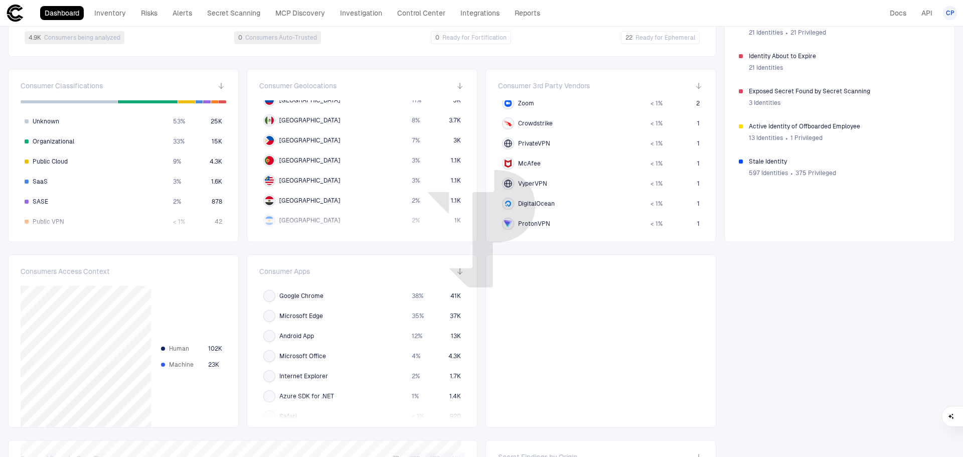
scroll to position [549, 0]
click at [537, 221] on span "ProtonVPN" at bounding box center [534, 224] width 32 height 8
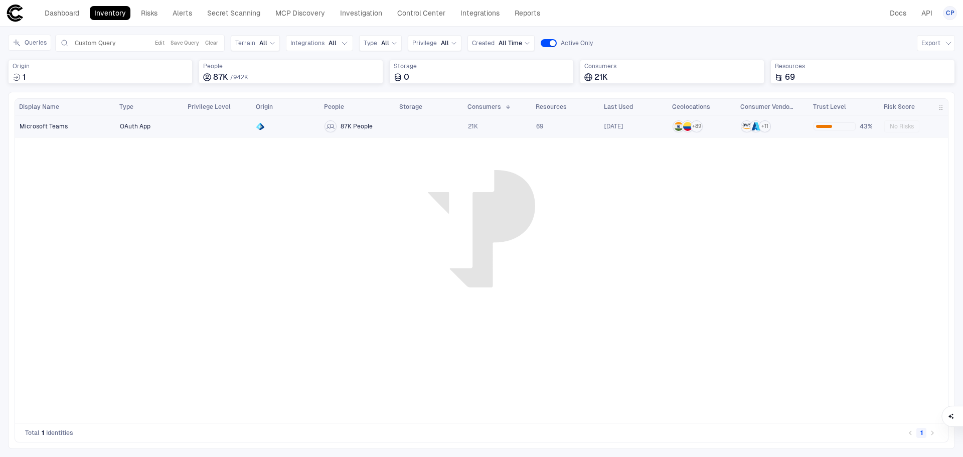
click at [90, 124] on link "Microsoft Teams" at bounding box center [66, 126] width 100 height 21
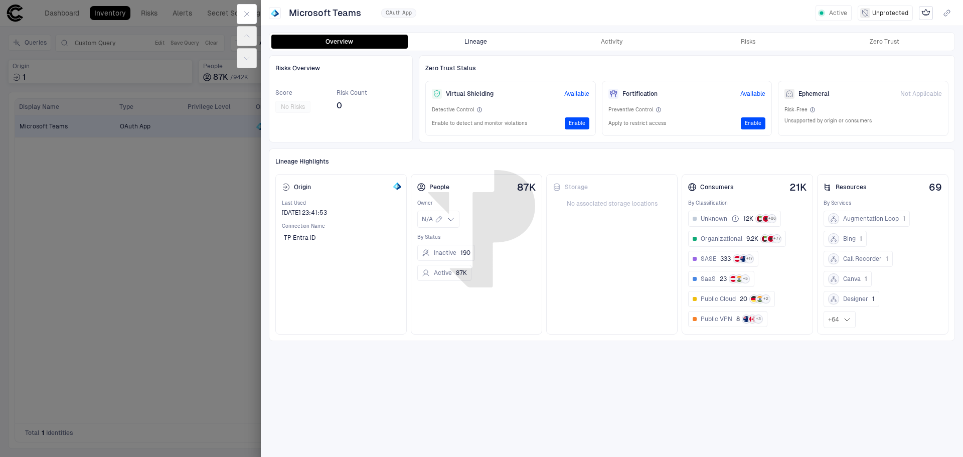
click at [474, 35] on button "Lineage" at bounding box center [476, 42] width 136 height 14
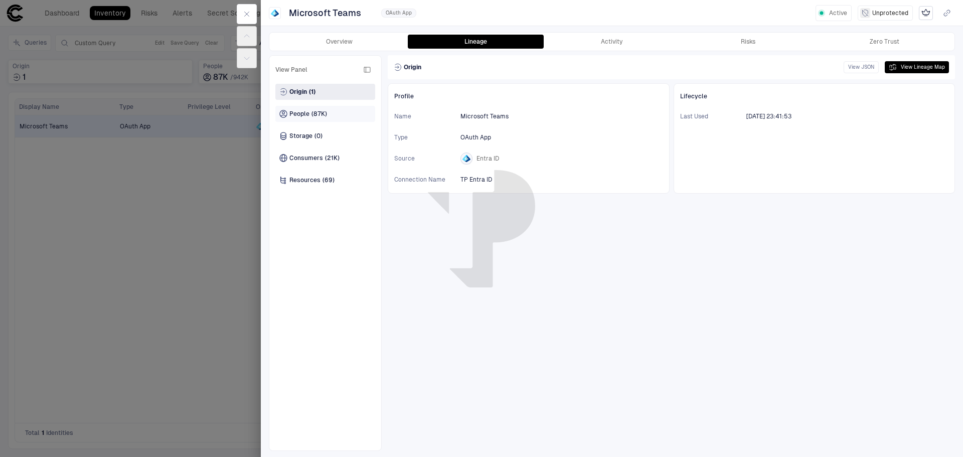
click at [319, 113] on span "(87K)" at bounding box center [319, 114] width 16 height 8
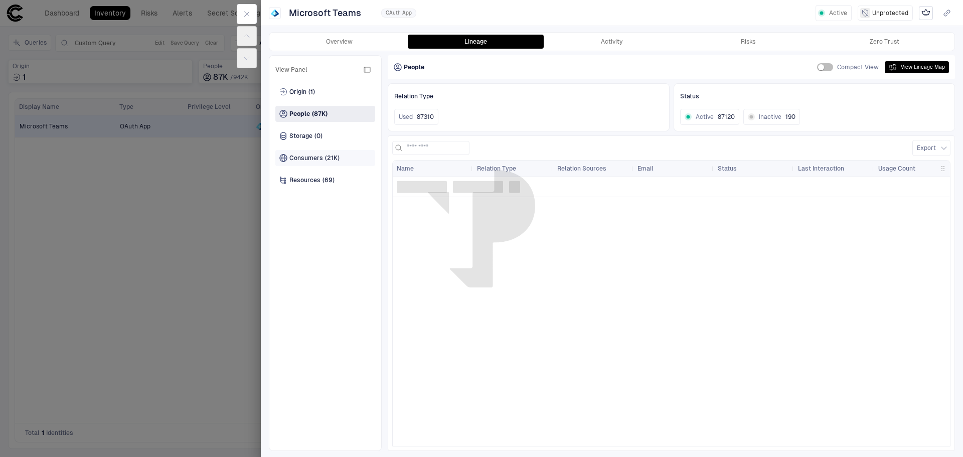
click at [329, 154] on span "(21K)" at bounding box center [332, 158] width 15 height 8
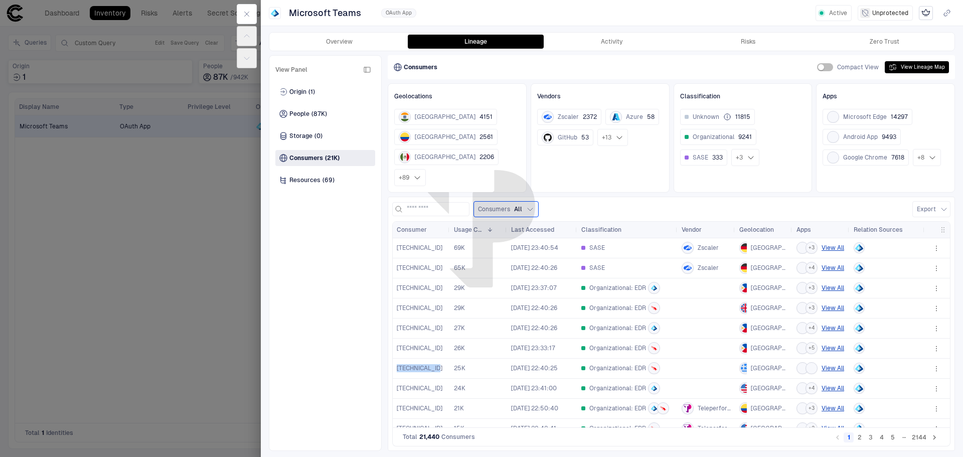
drag, startPoint x: 394, startPoint y: 349, endPoint x: 435, endPoint y: 351, distance: 41.7
click at [435, 359] on div "[TECHNICAL_ID]" at bounding box center [421, 369] width 57 height 20
click at [426, 364] on span "[TECHNICAL_ID]" at bounding box center [420, 368] width 46 height 8
click at [595, 34] on div "Overview Lineage Activity Risks Zero Trust" at bounding box center [611, 42] width 685 height 18
click at [618, 40] on button "Activity" at bounding box center [612, 42] width 136 height 14
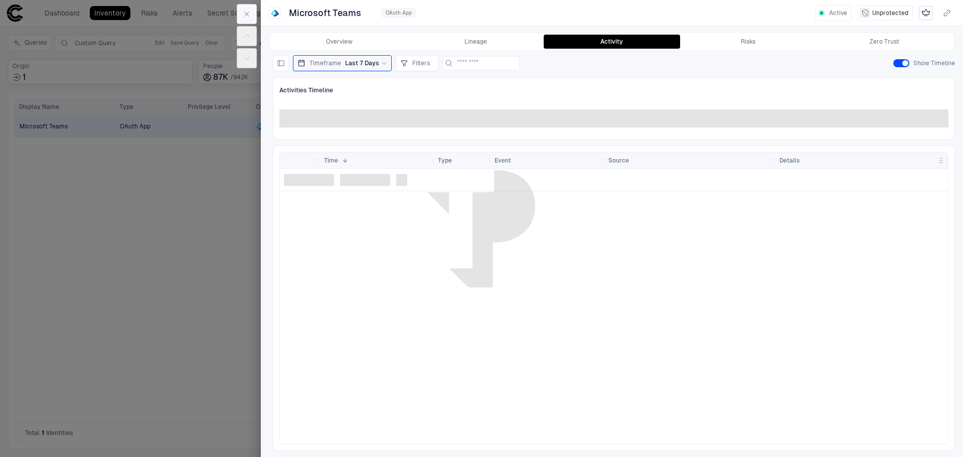
click at [248, 11] on icon "button" at bounding box center [247, 14] width 8 height 8
click at [58, 52] on div at bounding box center [481, 228] width 963 height 457
click at [57, 12] on div at bounding box center [481, 228] width 963 height 457
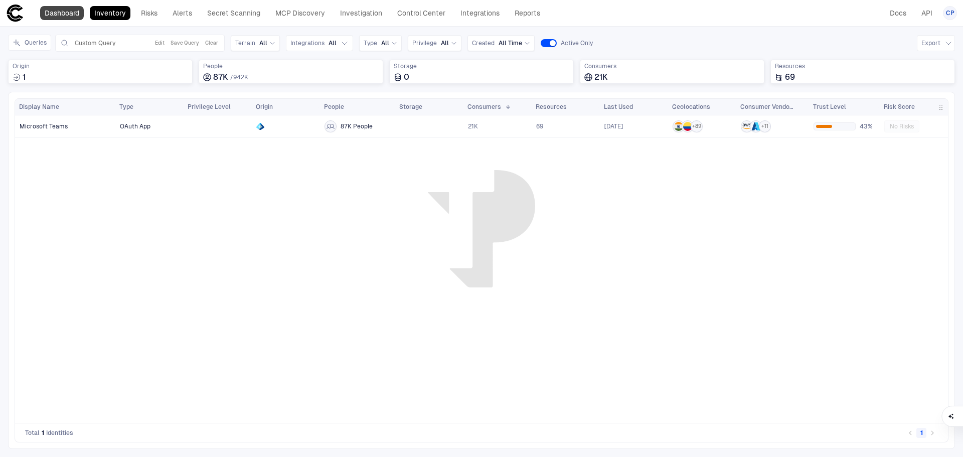
click at [67, 14] on link "Dashboard" at bounding box center [62, 13] width 44 height 14
click at [62, 15] on link "Dashboard" at bounding box center [62, 13] width 44 height 14
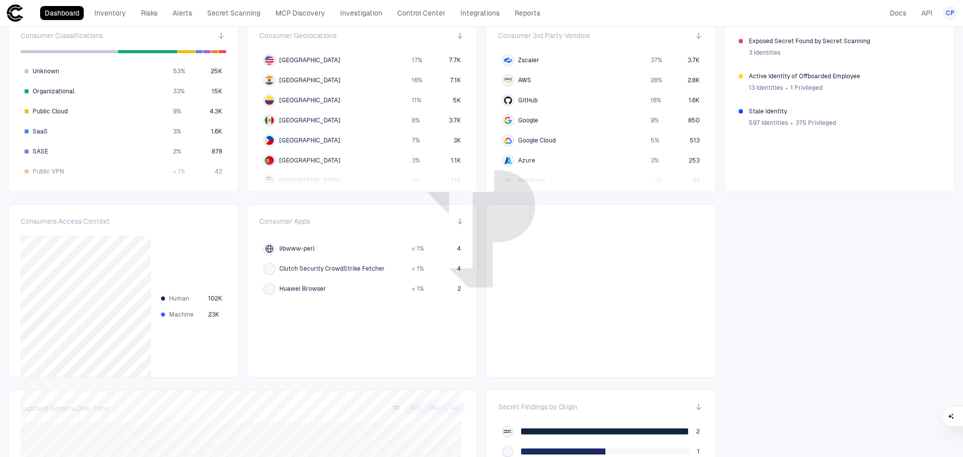
scroll to position [1003, 0]
click at [309, 287] on span "Huawei Browser" at bounding box center [302, 286] width 47 height 8
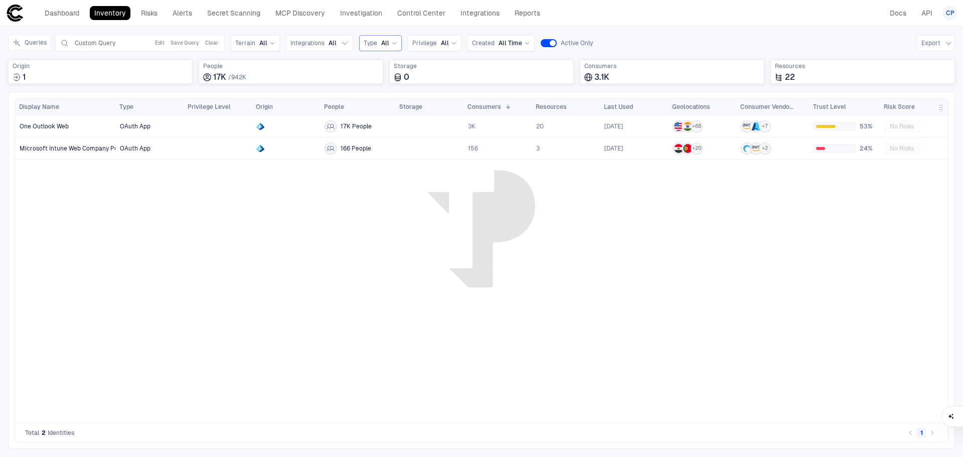
click at [378, 42] on div "Type All" at bounding box center [381, 43] width 34 height 8
click at [259, 41] on span "All" at bounding box center [263, 43] width 8 height 8
click at [433, 40] on span "Privilege" at bounding box center [424, 43] width 25 height 8
click at [375, 39] on div "Type All" at bounding box center [381, 43] width 34 height 11
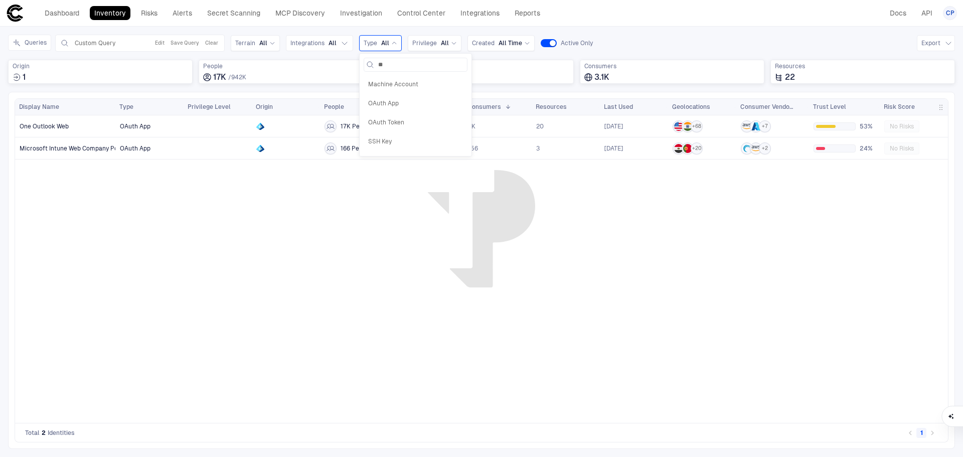
type input "*"
click at [280, 251] on div "OAuth App 17K People 3K 20 [DATE] + 68 + 7 53% No Risks OAuth App 166 People 15…" at bounding box center [531, 268] width 833 height 307
click at [44, 123] on span "One Outlook Web" at bounding box center [44, 126] width 49 height 8
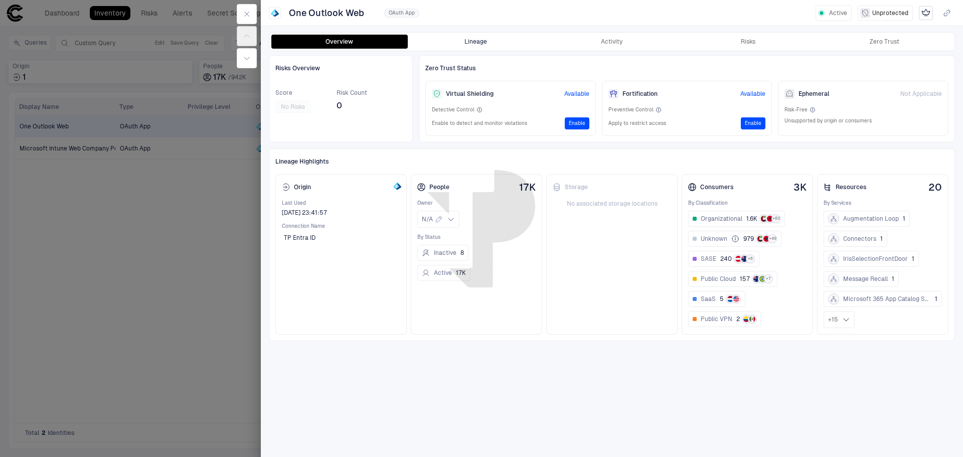
click at [473, 43] on button "Lineage" at bounding box center [476, 42] width 136 height 14
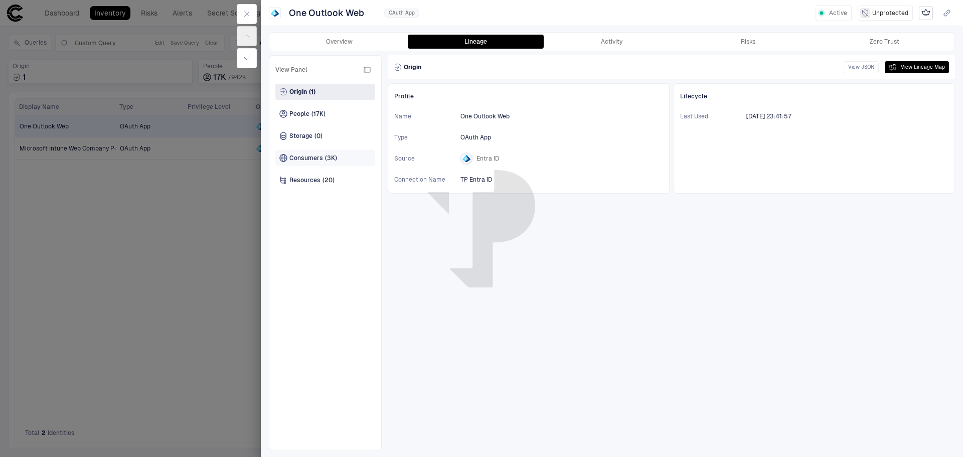
click at [326, 158] on span "(3K)" at bounding box center [331, 158] width 12 height 8
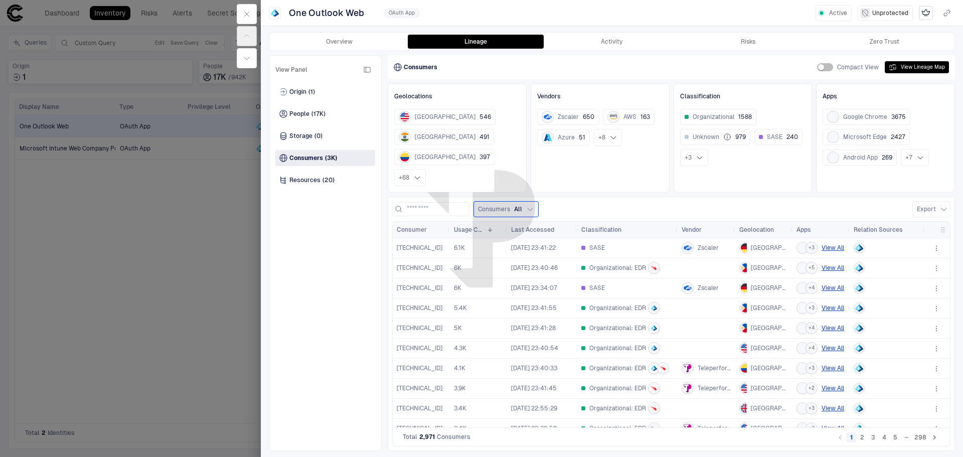
click at [864, 438] on button "2" at bounding box center [862, 437] width 10 height 10
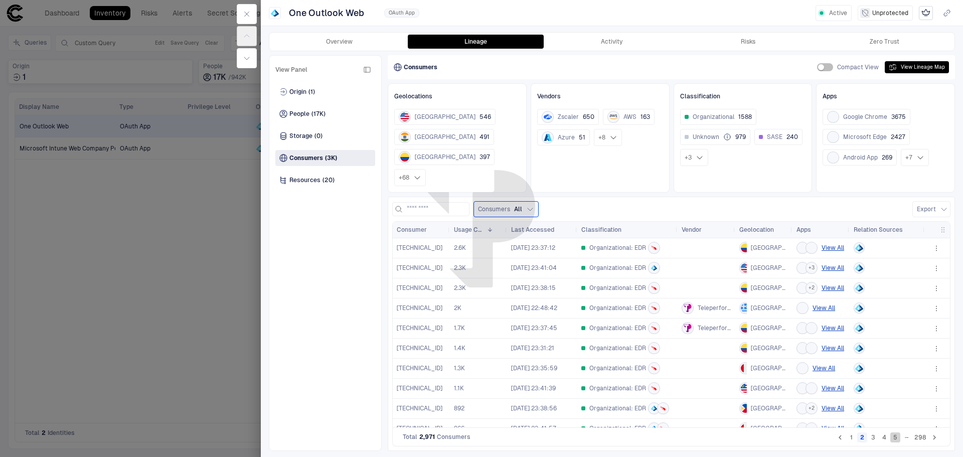
click at [891, 437] on button "5" at bounding box center [895, 437] width 10 height 10
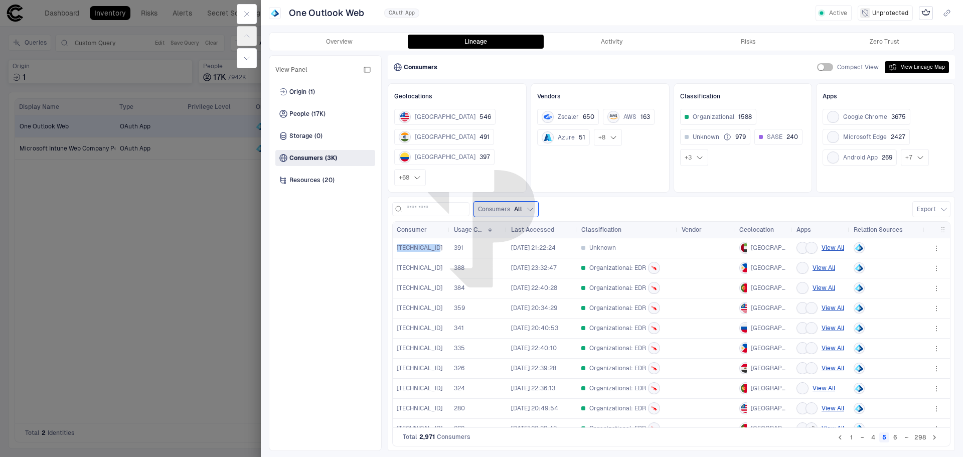
drag, startPoint x: 433, startPoint y: 227, endPoint x: 394, endPoint y: 229, distance: 39.7
click at [394, 238] on div "[TECHNICAL_ID]" at bounding box center [421, 248] width 57 height 20
drag, startPoint x: 422, startPoint y: 160, endPoint x: 444, endPoint y: 156, distance: 22.8
click at [422, 169] on div "+ 68" at bounding box center [410, 177] width 32 height 17
click at [460, 154] on div "United States 546 [GEOGRAPHIC_DATA] 491 [GEOGRAPHIC_DATA] 397 + 68" at bounding box center [457, 147] width 126 height 77
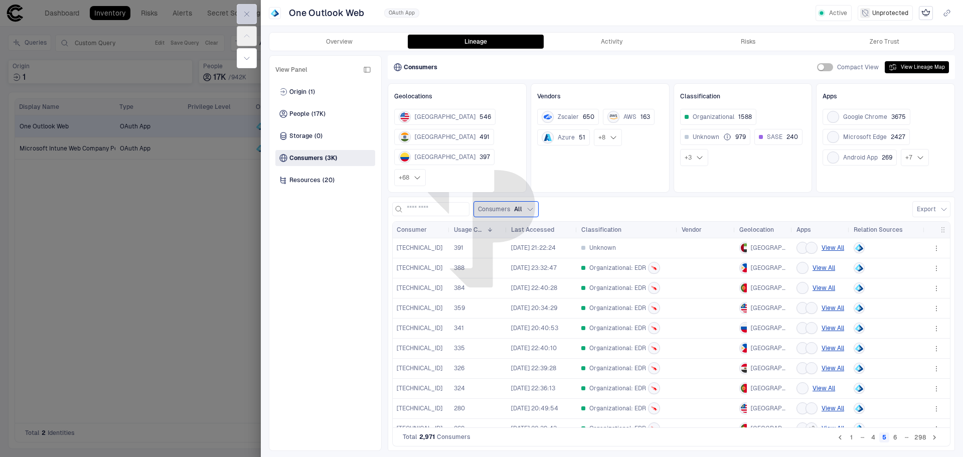
click at [245, 12] on icon "button" at bounding box center [247, 14] width 5 height 5
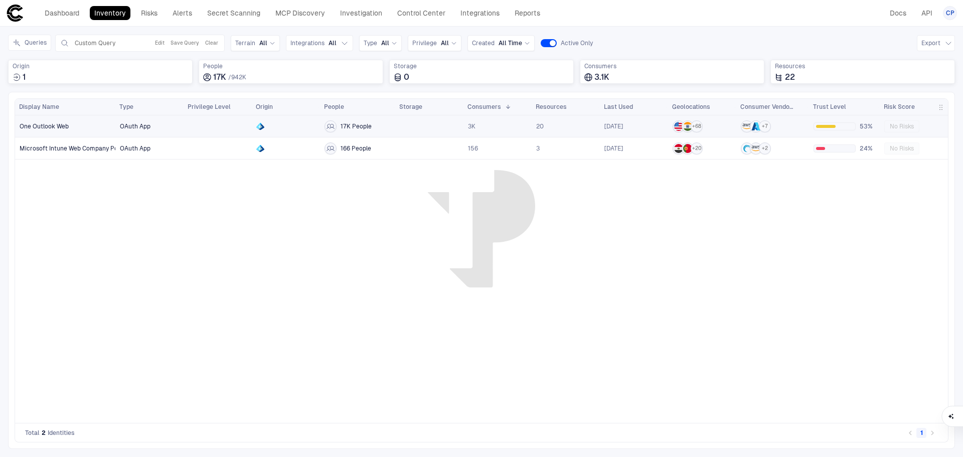
click at [117, 130] on link "OAuth App" at bounding box center [149, 126] width 67 height 21
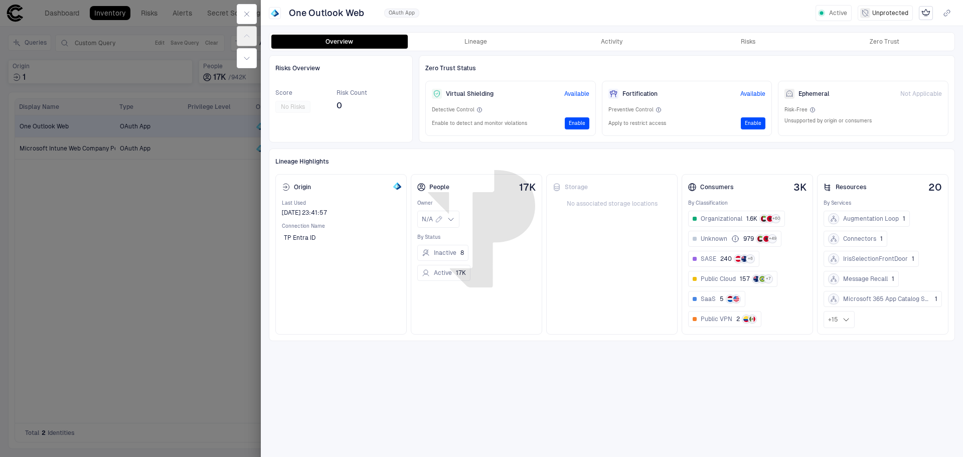
click at [93, 155] on div at bounding box center [481, 228] width 963 height 457
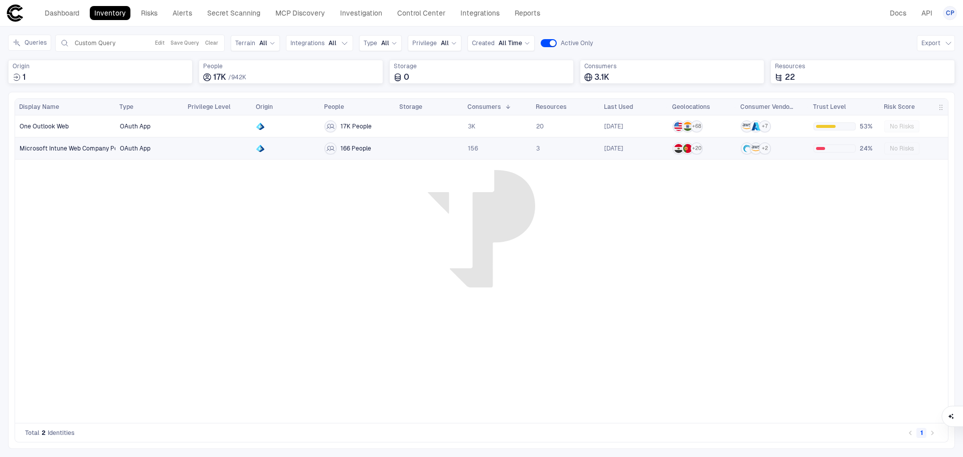
click at [167, 152] on link "OAuth App" at bounding box center [149, 148] width 67 height 21
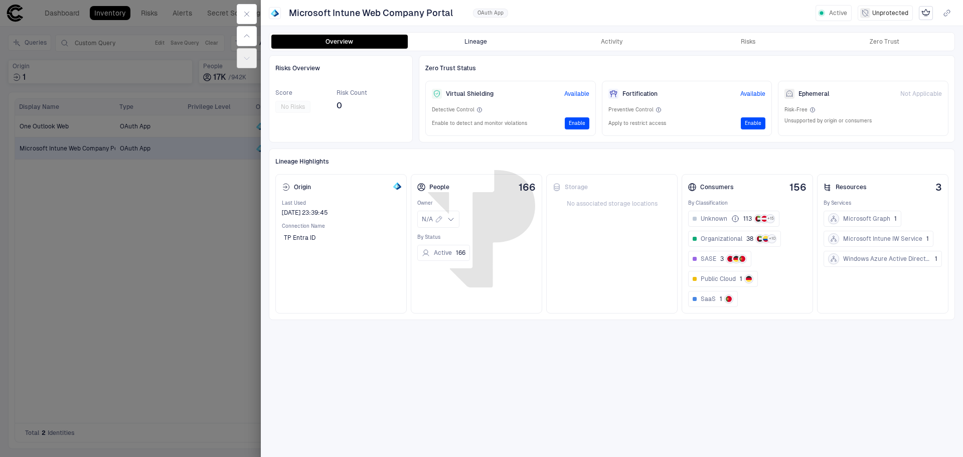
click at [469, 36] on button "Lineage" at bounding box center [476, 42] width 136 height 14
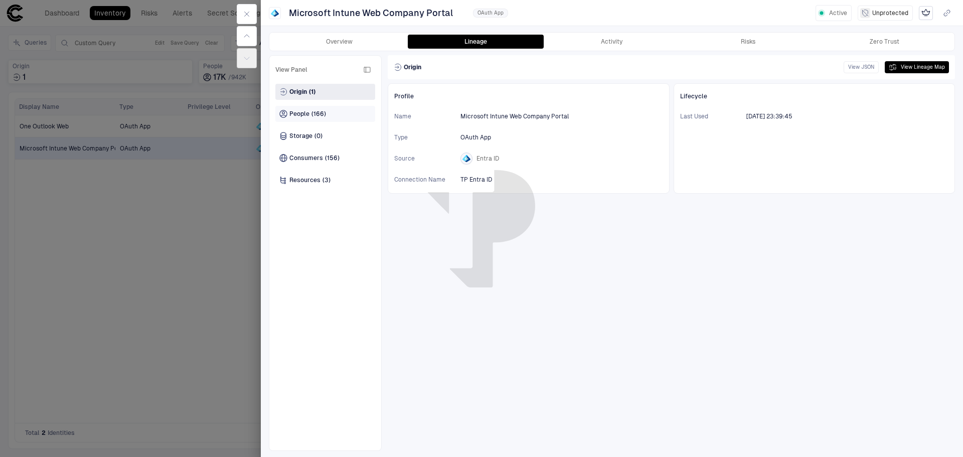
click at [309, 113] on span "People" at bounding box center [299, 114] width 20 height 8
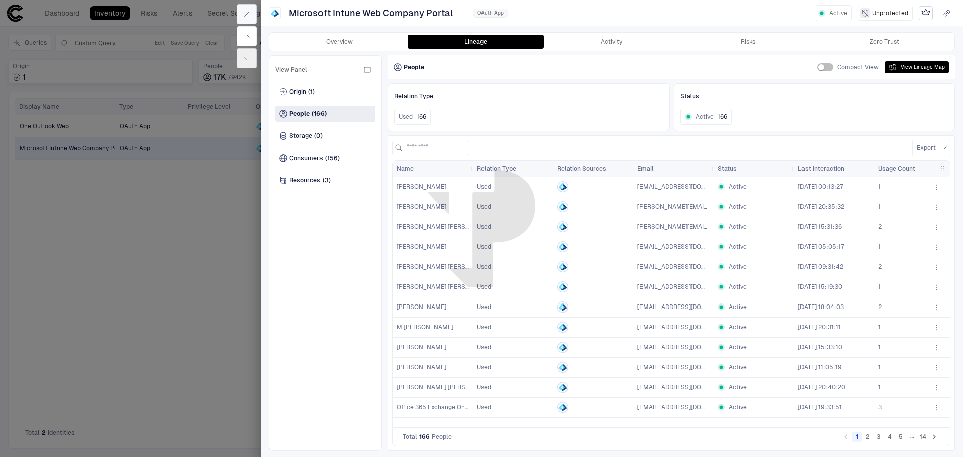
click at [246, 12] on icon "button" at bounding box center [247, 14] width 8 height 8
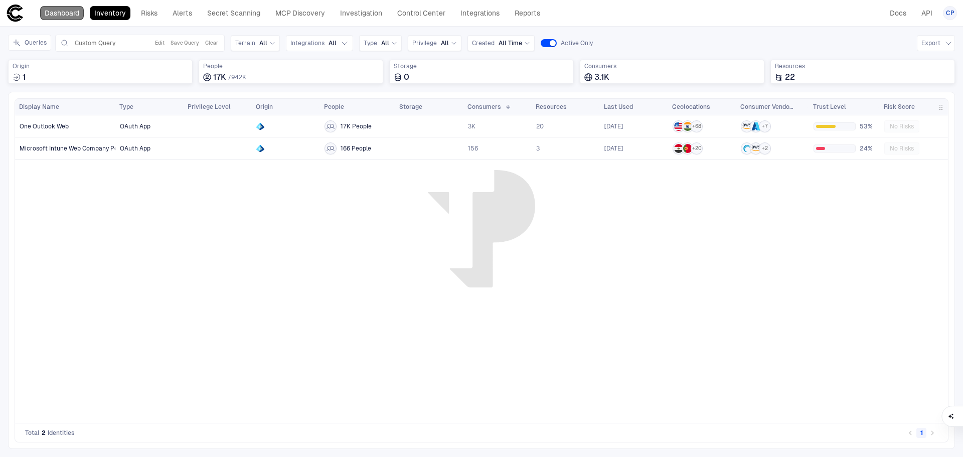
click at [62, 12] on link "Dashboard" at bounding box center [62, 13] width 44 height 14
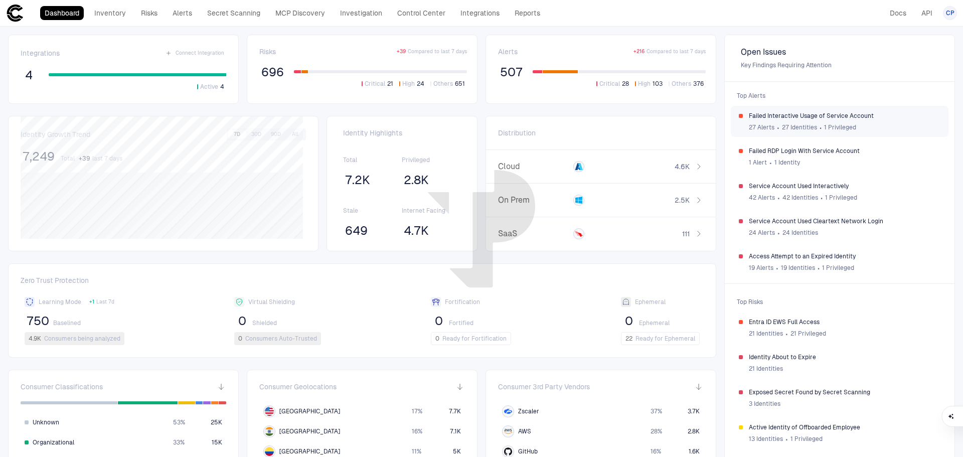
click at [807, 122] on div "27 Alerts ∙ 27 Identities ∙ 1 Privileged" at bounding box center [845, 127] width 192 height 15
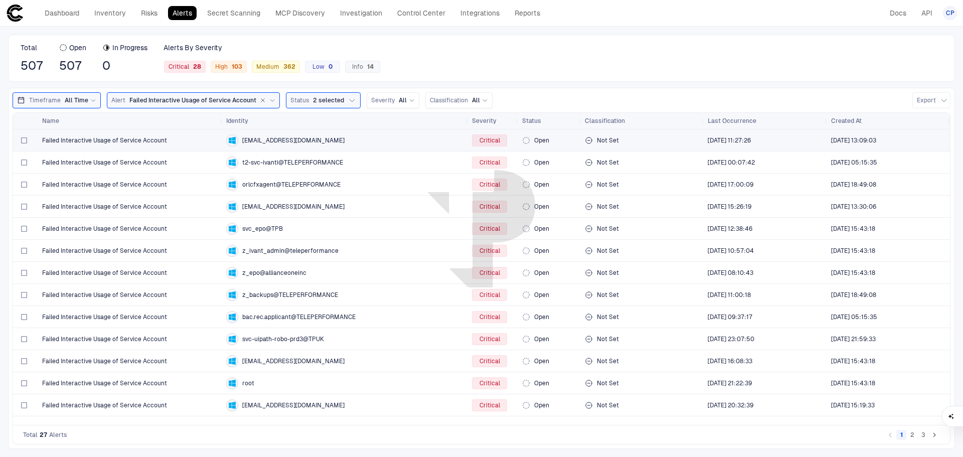
click at [184, 142] on div "Failed Interactive Usage of Service Account" at bounding box center [130, 140] width 176 height 8
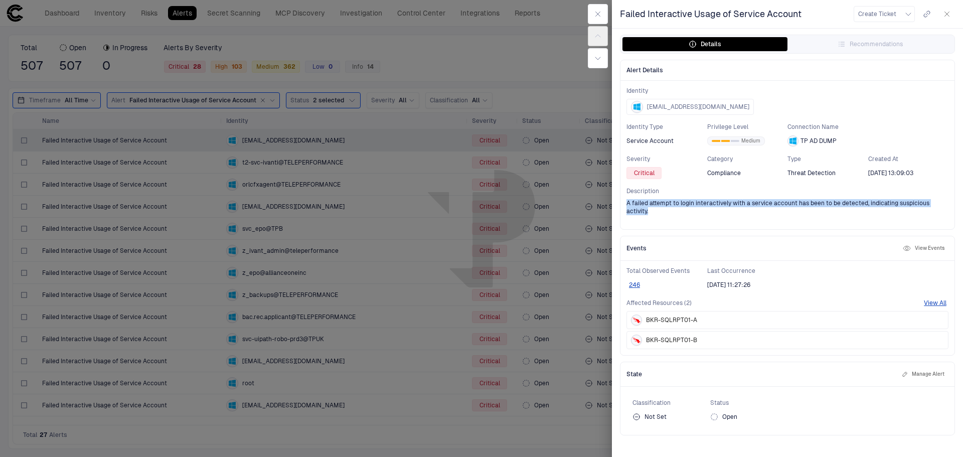
drag, startPoint x: 948, startPoint y: 204, endPoint x: 626, endPoint y: 204, distance: 321.5
click at [626, 204] on div "A failed attempt to login interactively with a service account has been to be d…" at bounding box center [787, 207] width 322 height 16
copy span "A failed attempt to login interactively with a service account has been to be d…"
drag, startPoint x: 596, startPoint y: 15, endPoint x: 551, endPoint y: 22, distance: 46.3
click at [596, 15] on icon "button" at bounding box center [598, 14] width 8 height 8
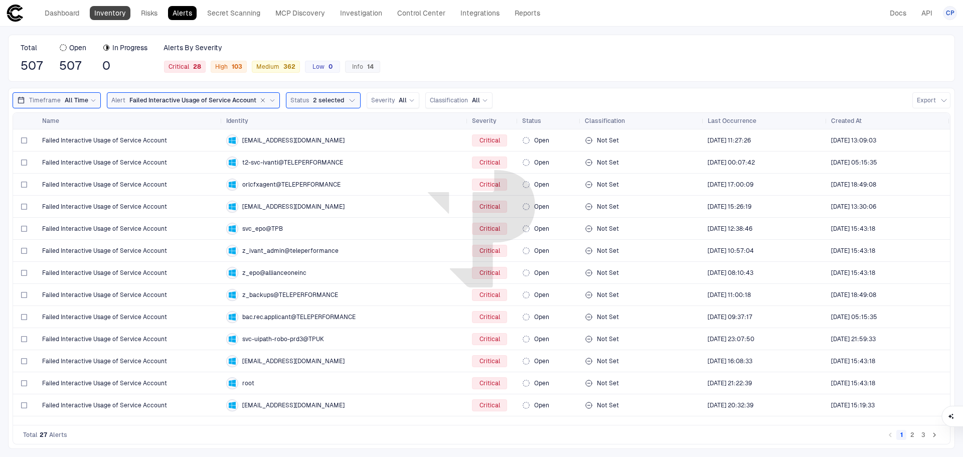
click at [113, 12] on link "Inventory" at bounding box center [110, 13] width 41 height 14
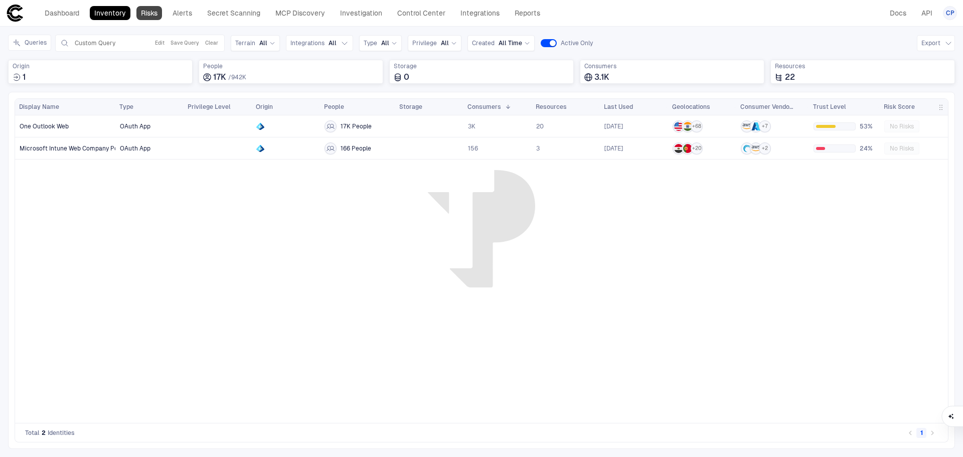
click at [151, 14] on link "Risks" at bounding box center [149, 13] width 26 height 14
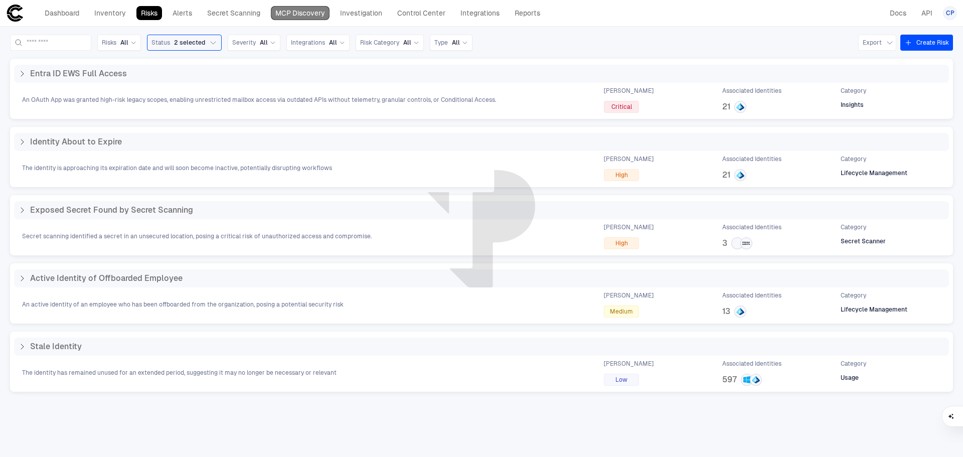
click at [295, 10] on link "MCP Discovery" at bounding box center [300, 13] width 59 height 14
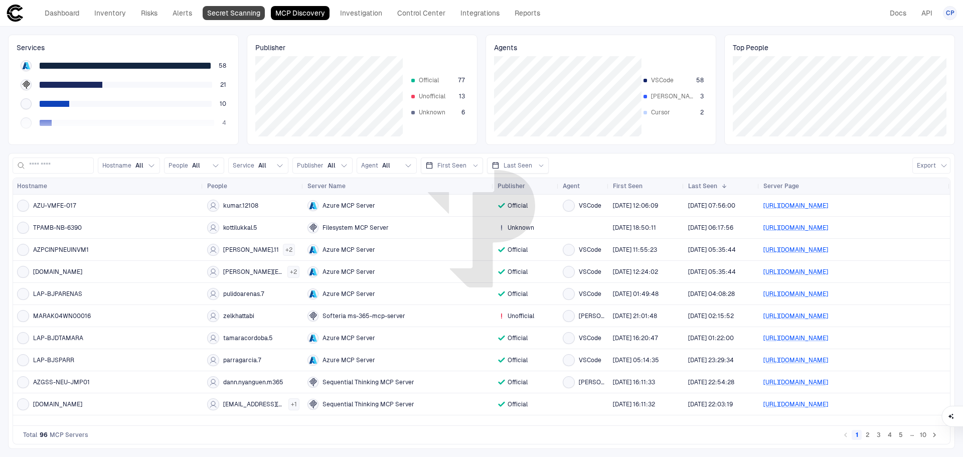
click at [247, 16] on link "Secret Scanning" at bounding box center [234, 13] width 62 height 14
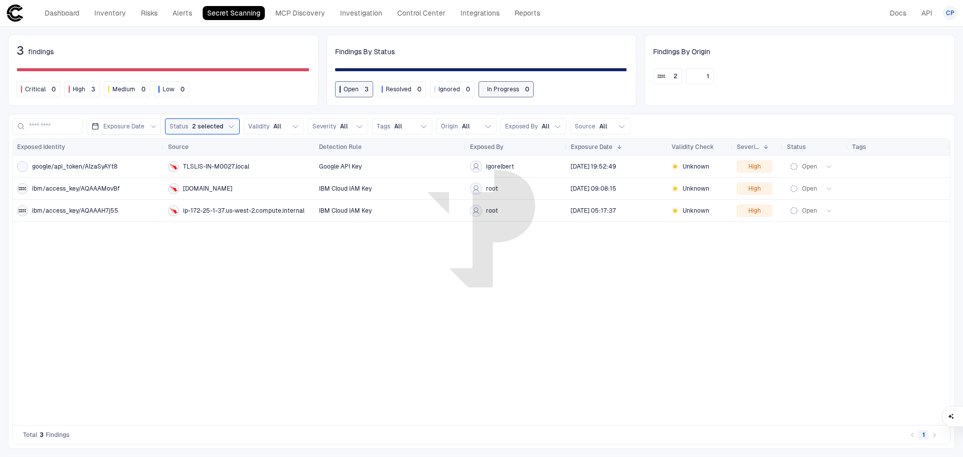
click at [579, 291] on div "google/api_token/AIzaSyAYt8 TLSLIS-IN-M0027.local Google API Key igorelbert [DA…" at bounding box center [481, 289] width 937 height 269
click at [609, 272] on div "google/api_token/AIzaSyAYt8 TLSLIS-IN-M0027.local Google API Key igorelbert [DA…" at bounding box center [481, 289] width 937 height 269
click at [487, 326] on div "google/api_token/AIzaSyAYt8 TLSLIS-IN-M0027.local Google API Key igorelbert [DA…" at bounding box center [481, 289] width 937 height 269
click at [69, 17] on link "Dashboard" at bounding box center [62, 13] width 44 height 14
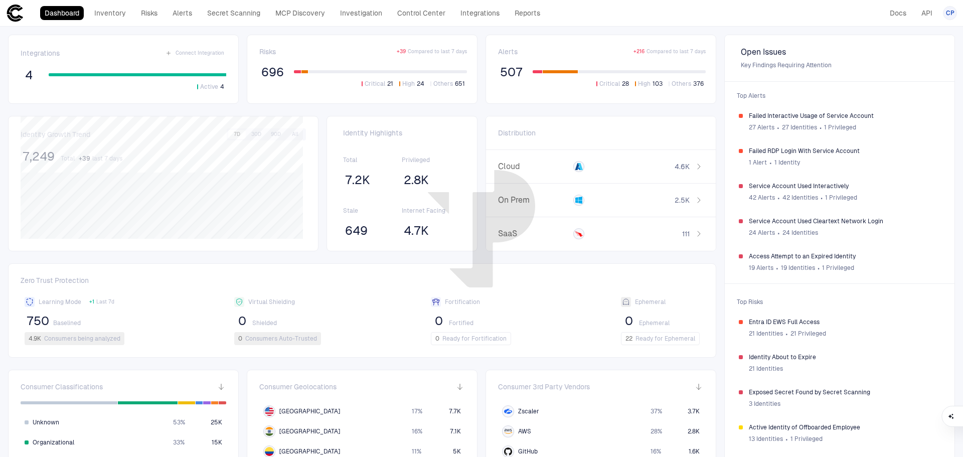
click at [115, 14] on link "Inventory" at bounding box center [110, 13] width 41 height 14
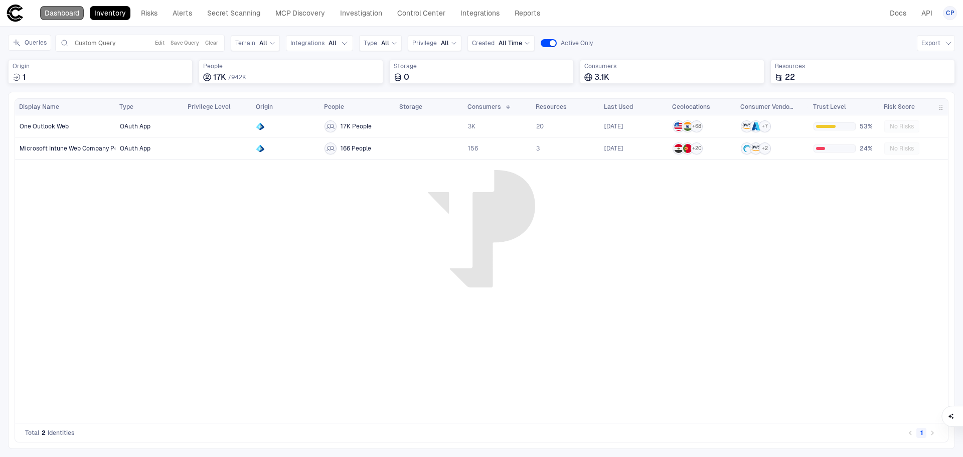
click at [60, 13] on link "Dashboard" at bounding box center [62, 13] width 44 height 14
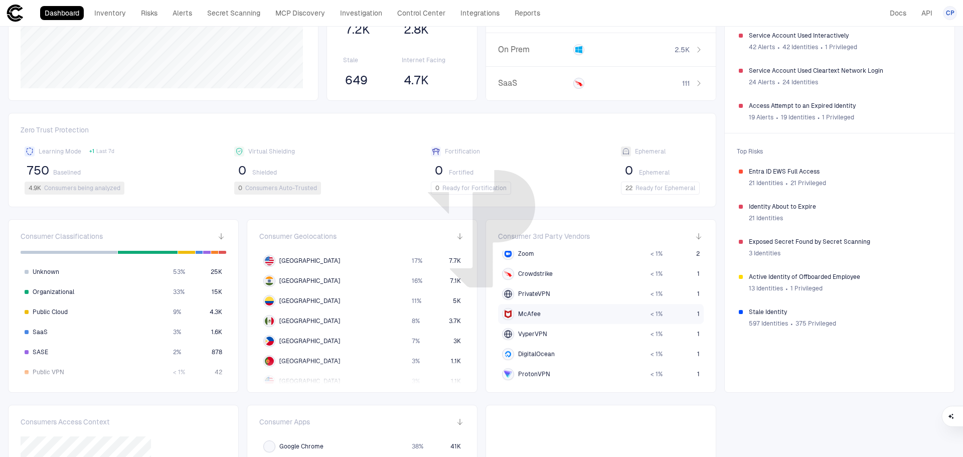
scroll to position [549, 0]
click at [542, 373] on span "ProtonVPN" at bounding box center [534, 374] width 32 height 8
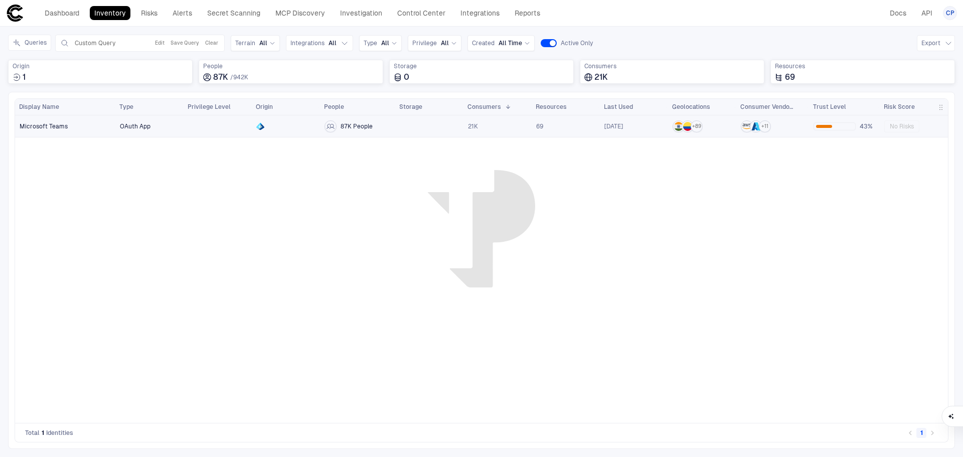
click at [138, 126] on span "OAuth App" at bounding box center [135, 126] width 31 height 8
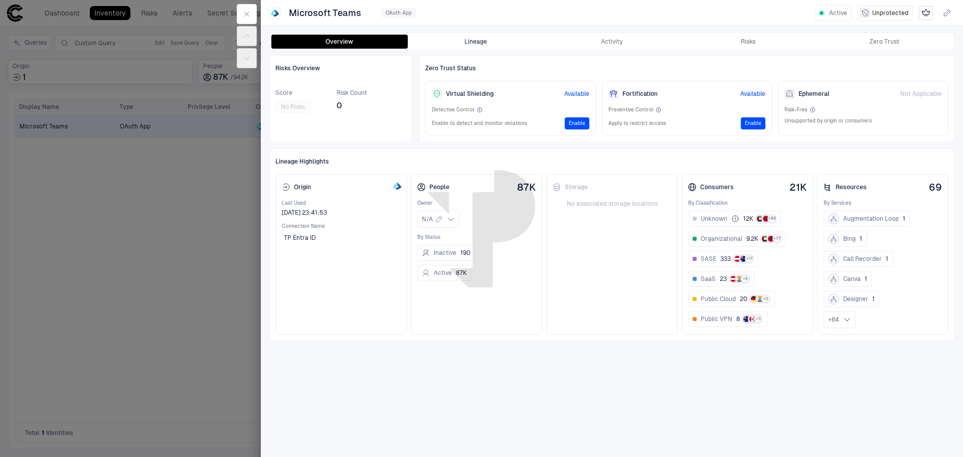
click at [483, 40] on button "Lineage" at bounding box center [476, 42] width 136 height 14
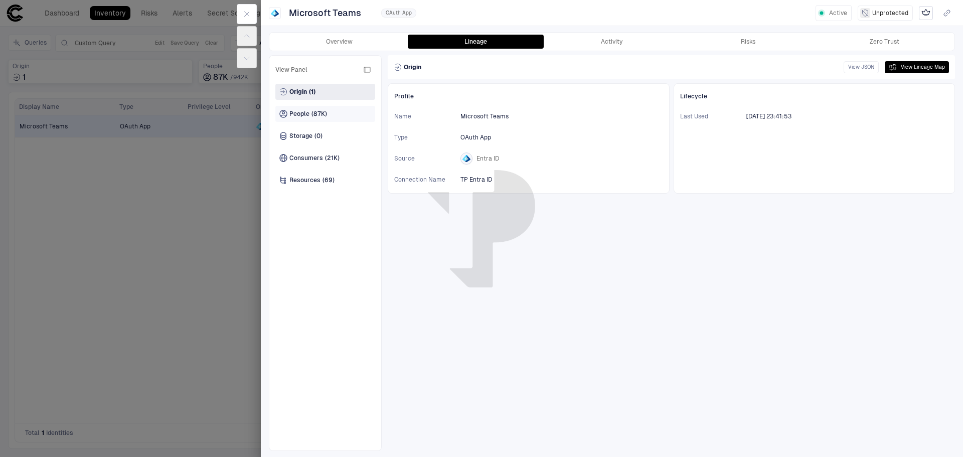
click at [325, 112] on span "(87K)" at bounding box center [319, 114] width 16 height 8
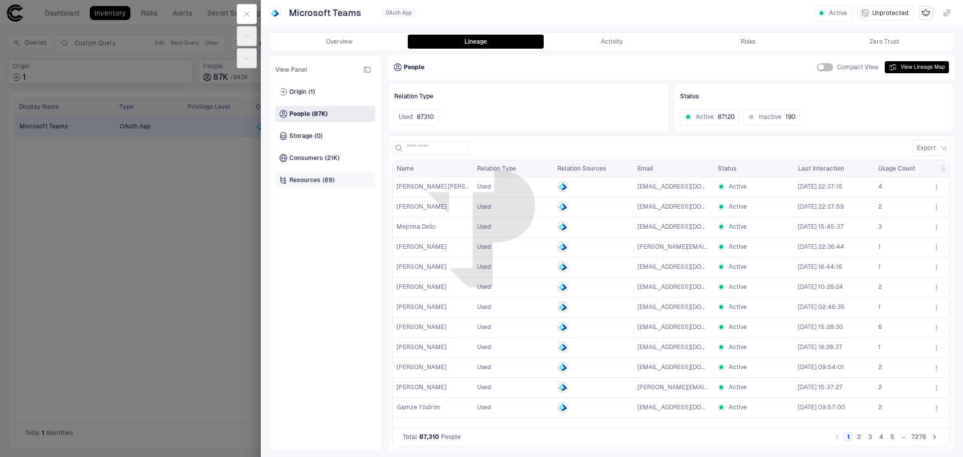
click at [340, 179] on div "Resources (69)" at bounding box center [325, 180] width 100 height 16
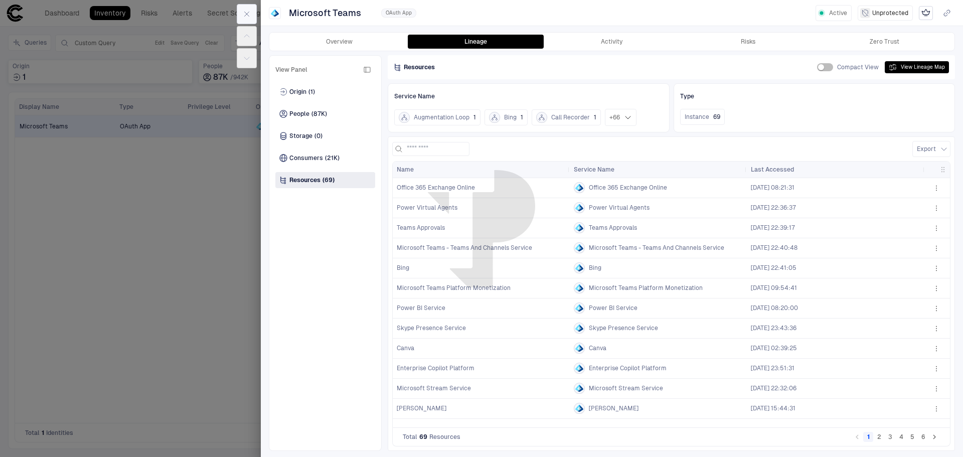
click at [244, 14] on icon "button" at bounding box center [247, 14] width 8 height 8
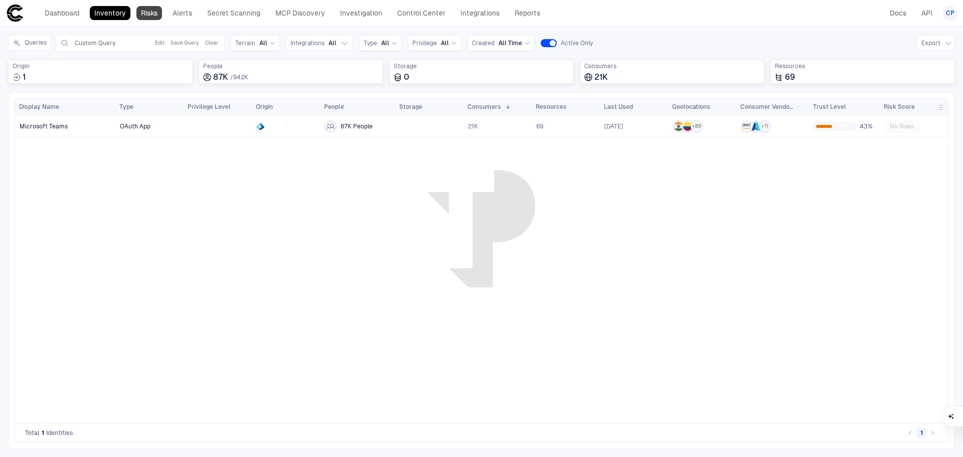
click at [145, 11] on link "Risks" at bounding box center [149, 13] width 26 height 14
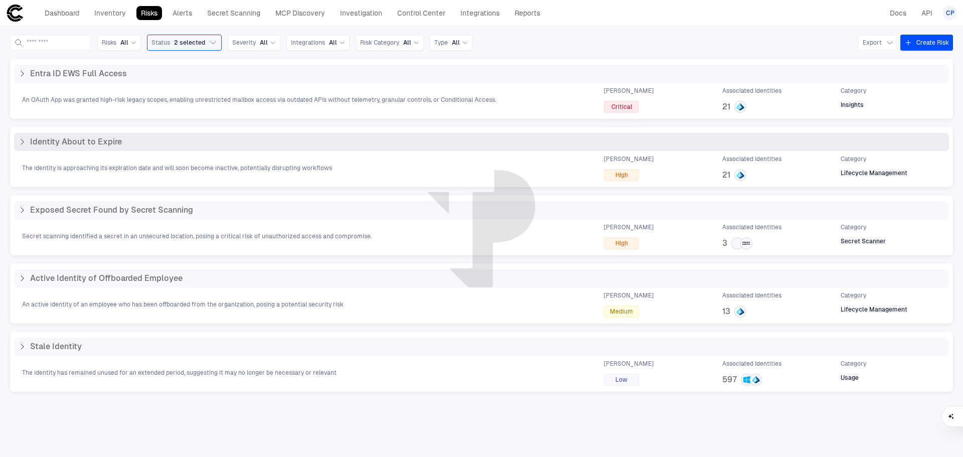
click at [202, 156] on div "The identity is approaching its expiration date and will soon become inactive, …" at bounding box center [481, 168] width 935 height 26
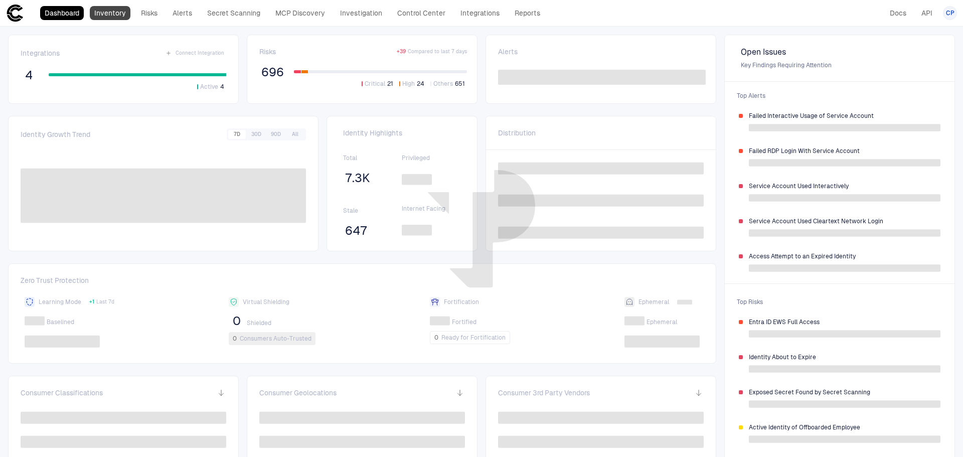
click at [103, 5] on div "Dashboard Inventory Risks Alerts Secret Scanning MCP Discovery Investigation Co…" at bounding box center [275, 13] width 539 height 18
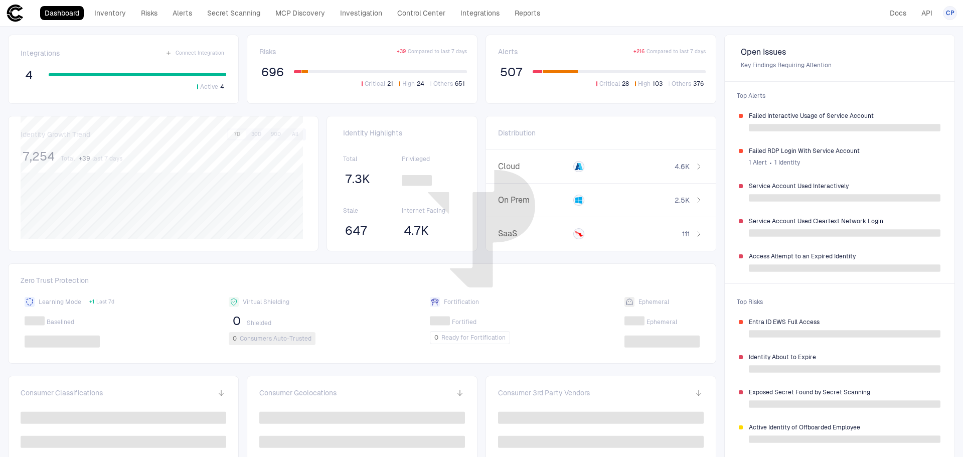
click at [166, 17] on div "Dashboard Inventory Risks Alerts Secret Scanning MCP Discovery Investigation Co…" at bounding box center [292, 13] width 505 height 14
click at [148, 16] on link "Risks" at bounding box center [149, 13] width 26 height 14
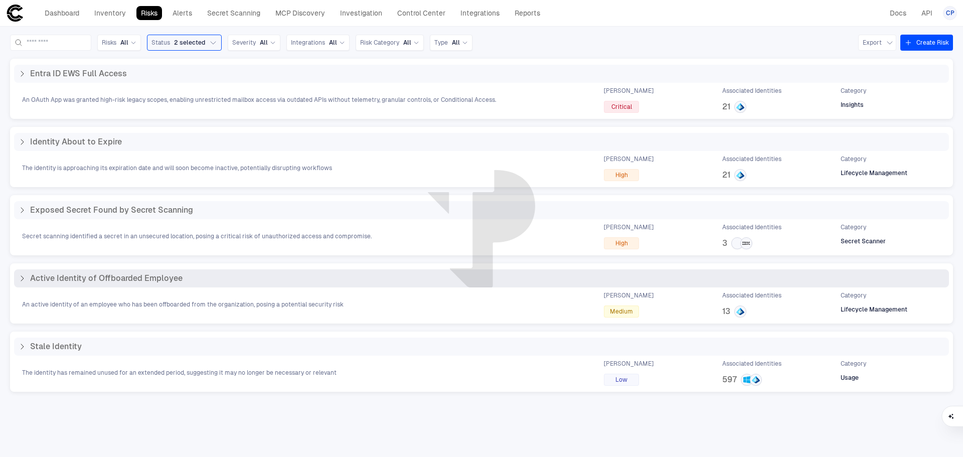
click at [69, 278] on span "Active Identity of Offboarded Employee" at bounding box center [106, 278] width 152 height 10
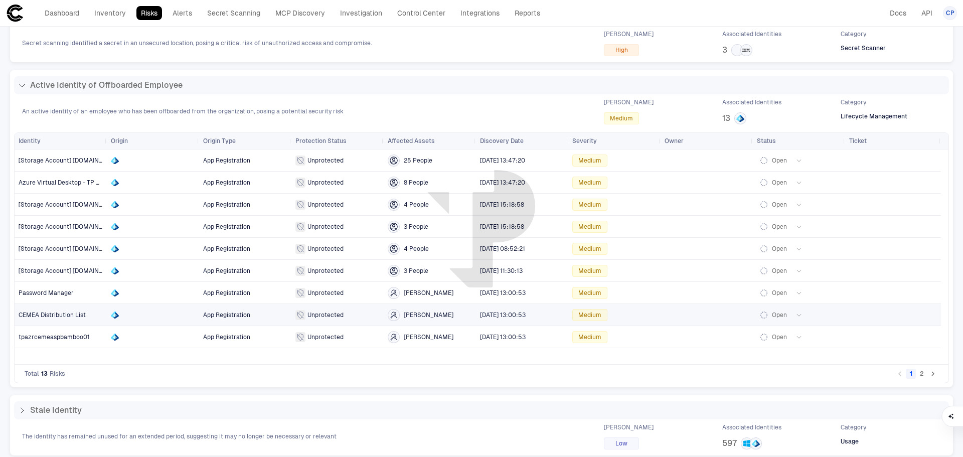
scroll to position [200, 0]
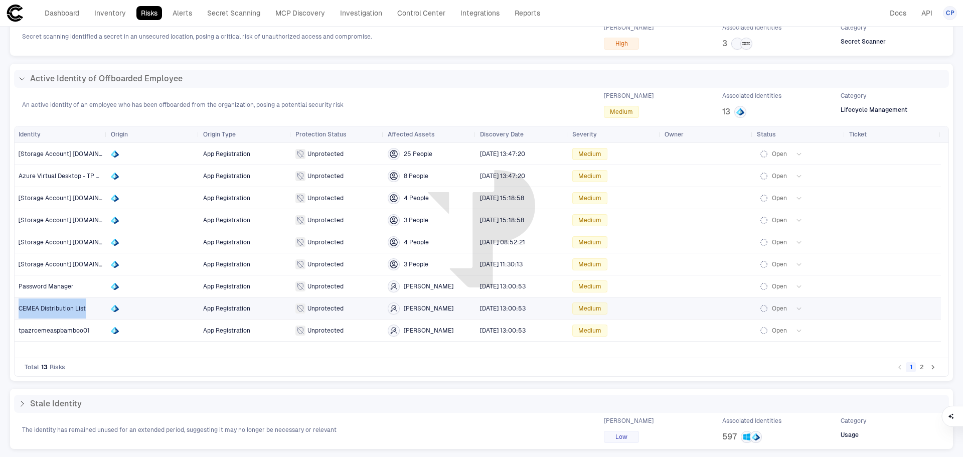
drag, startPoint x: 18, startPoint y: 308, endPoint x: 94, endPoint y: 303, distance: 76.4
click at [94, 303] on div "CEMEA Distribution List" at bounding box center [61, 308] width 92 height 22
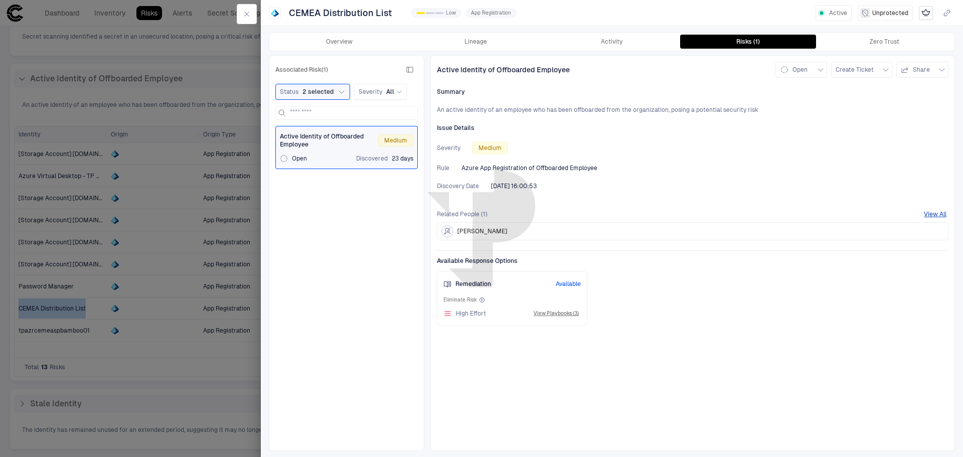
drag, startPoint x: 517, startPoint y: 230, endPoint x: 458, endPoint y: 230, distance: 58.7
click at [458, 230] on div "Evgeniy Grischenko" at bounding box center [693, 231] width 512 height 18
click at [245, 16] on icon "button" at bounding box center [247, 14] width 5 height 5
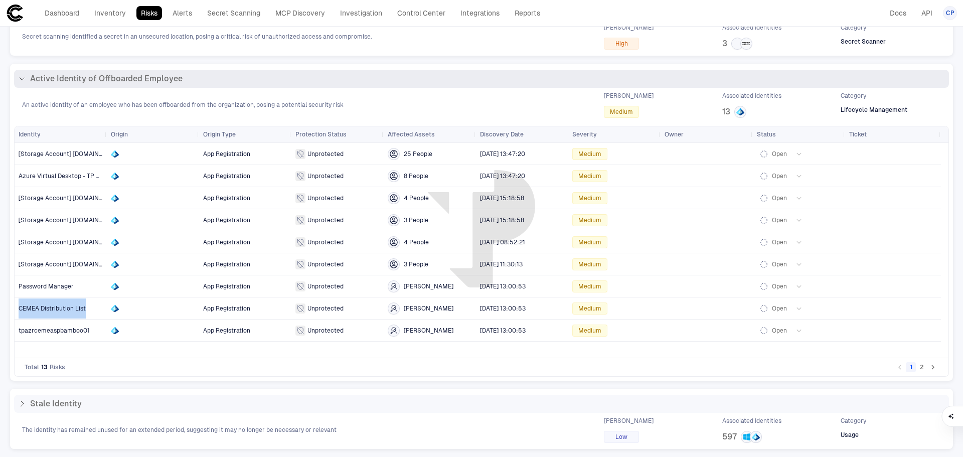
click at [24, 79] on icon at bounding box center [22, 79] width 8 height 8
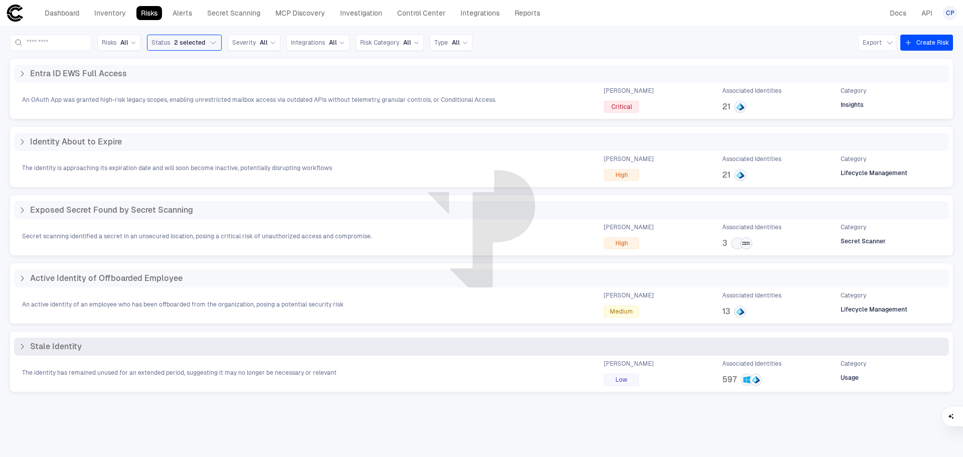
click at [153, 369] on span "The identity has remained unused for an extended period, suggesting it may no l…" at bounding box center [179, 373] width 314 height 8
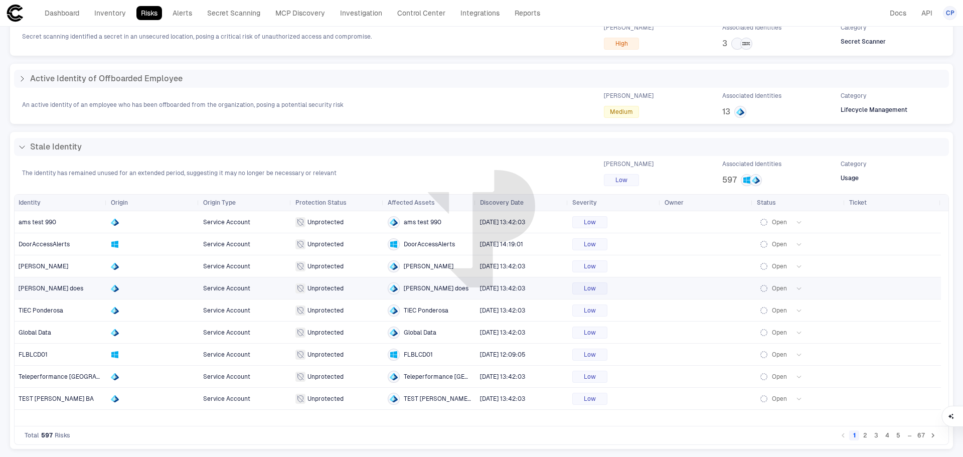
scroll to position [149, 0]
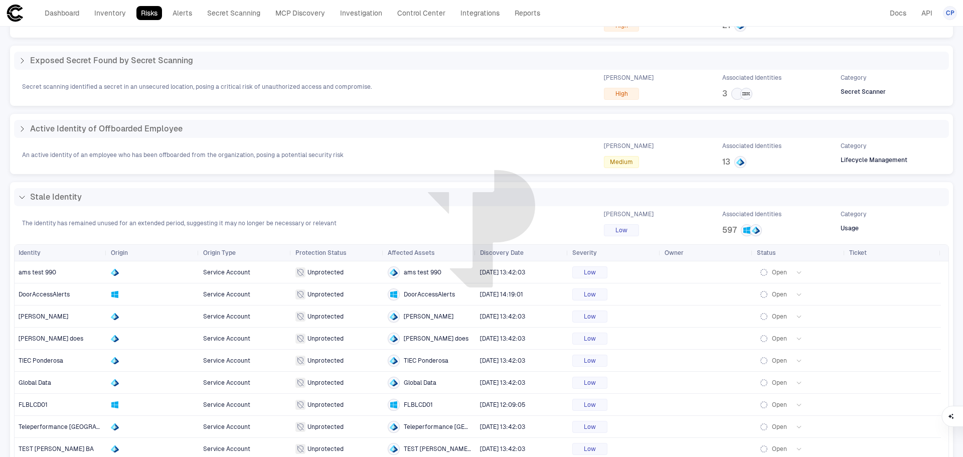
click at [116, 197] on div "Stale Identity" at bounding box center [481, 197] width 927 height 10
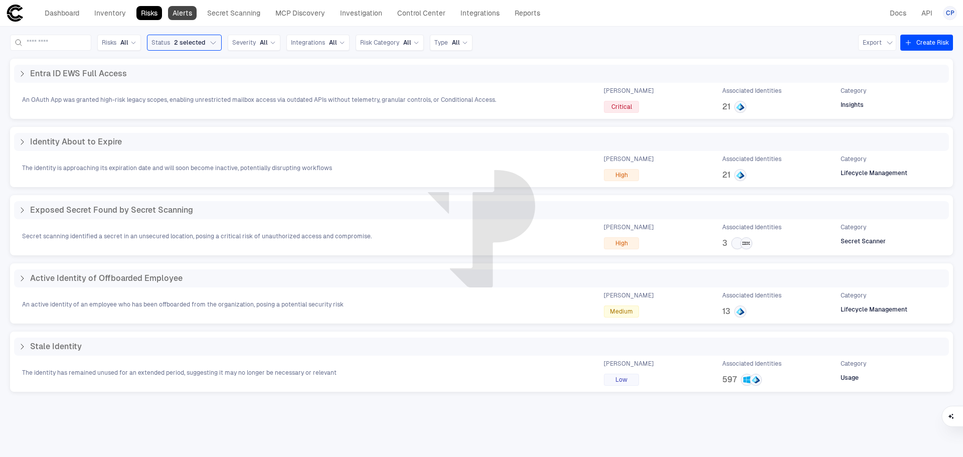
click at [189, 12] on link "Alerts" at bounding box center [182, 13] width 29 height 14
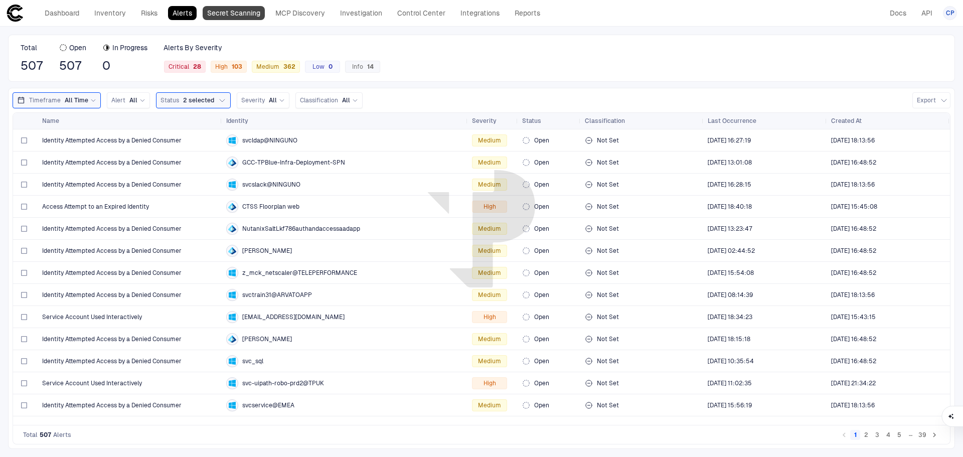
click at [230, 9] on link "Secret Scanning" at bounding box center [234, 13] width 62 height 14
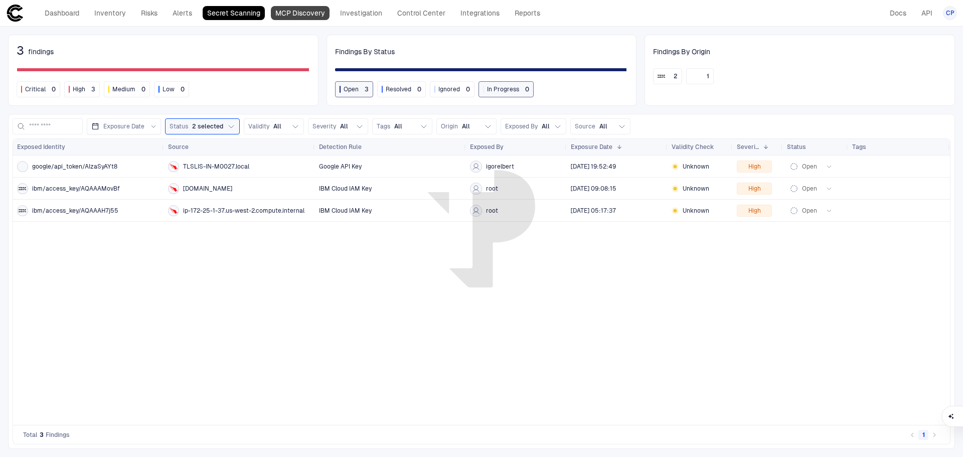
click at [298, 15] on link "MCP Discovery" at bounding box center [300, 13] width 59 height 14
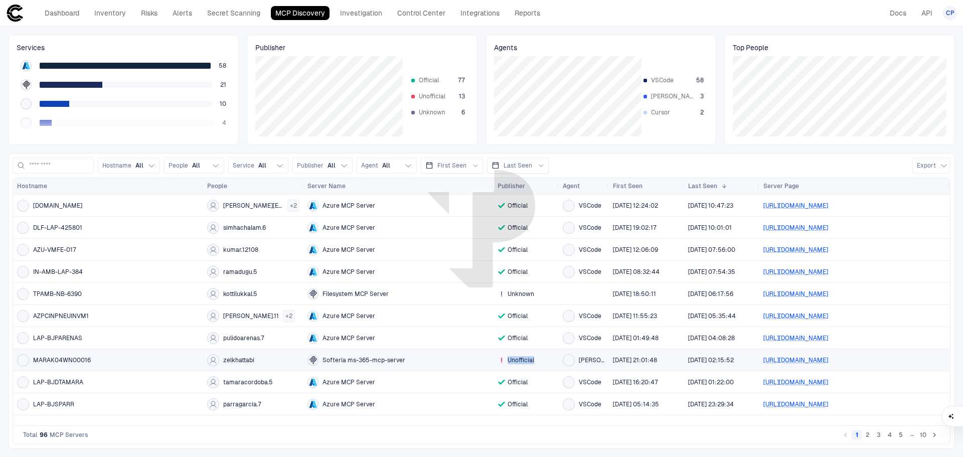
drag, startPoint x: 507, startPoint y: 360, endPoint x: 537, endPoint y: 360, distance: 30.1
click at [537, 360] on div "Unofficial" at bounding box center [526, 360] width 57 height 8
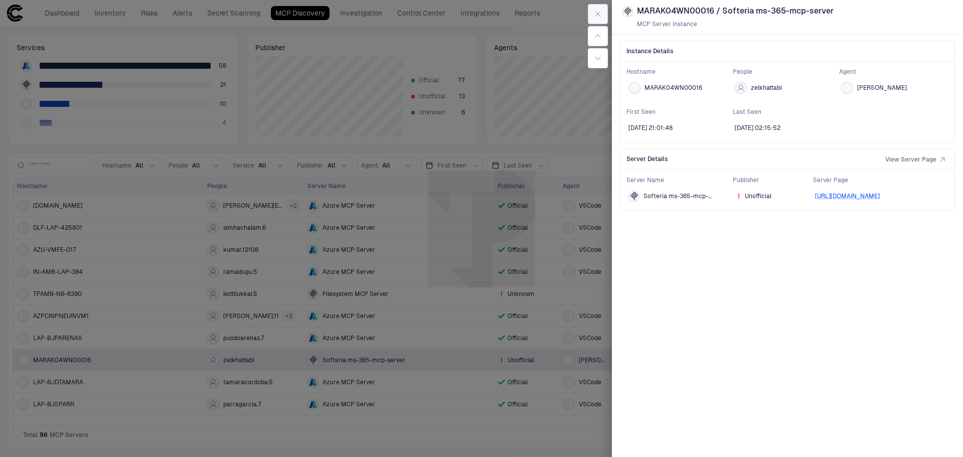
click at [602, 17] on button "button" at bounding box center [598, 14] width 20 height 20
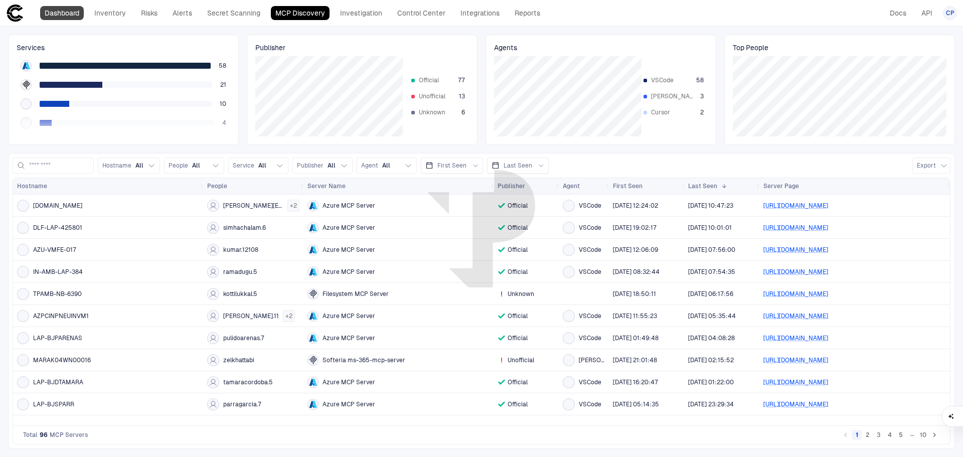
click at [63, 12] on link "Dashboard" at bounding box center [62, 13] width 44 height 14
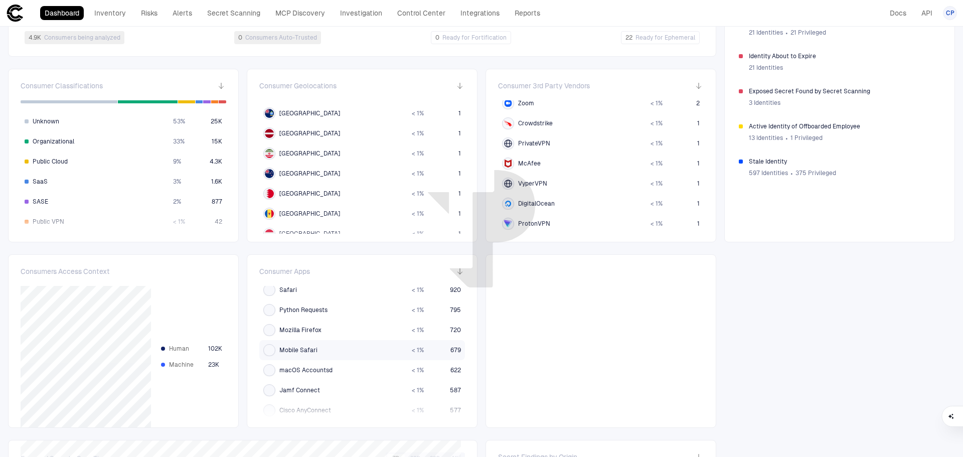
scroll to position [150, 0]
click at [509, 248] on div "Integrations Connect Integration 4 Active 4 Risks + 39 Compared to last 7 days …" at bounding box center [481, 180] width 963 height 908
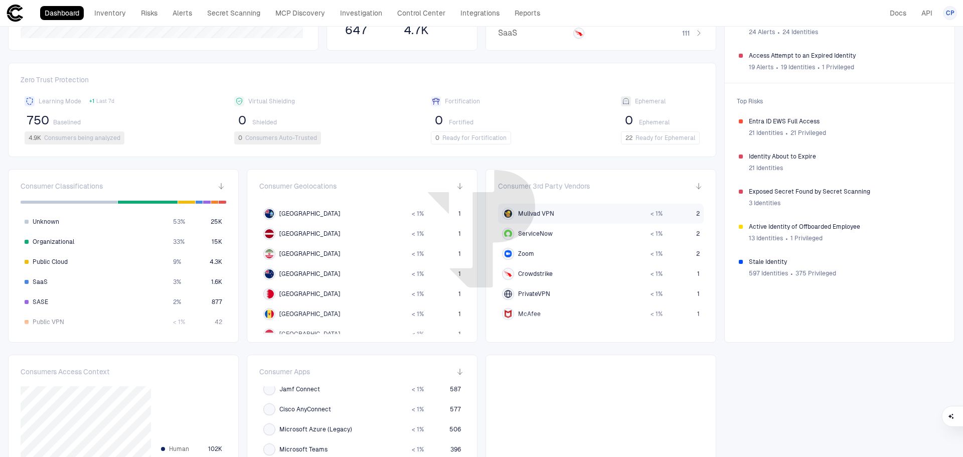
scroll to position [448, 0]
click at [240, 54] on div "Integrations Connect Integration 4 Active 4 Risks + 39 Compared to last 7 days …" at bounding box center [481, 280] width 963 height 908
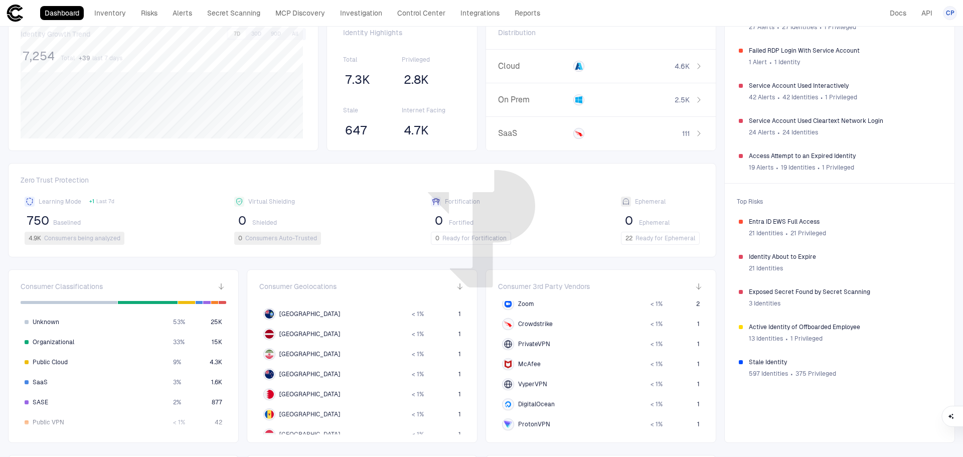
scroll to position [0, 0]
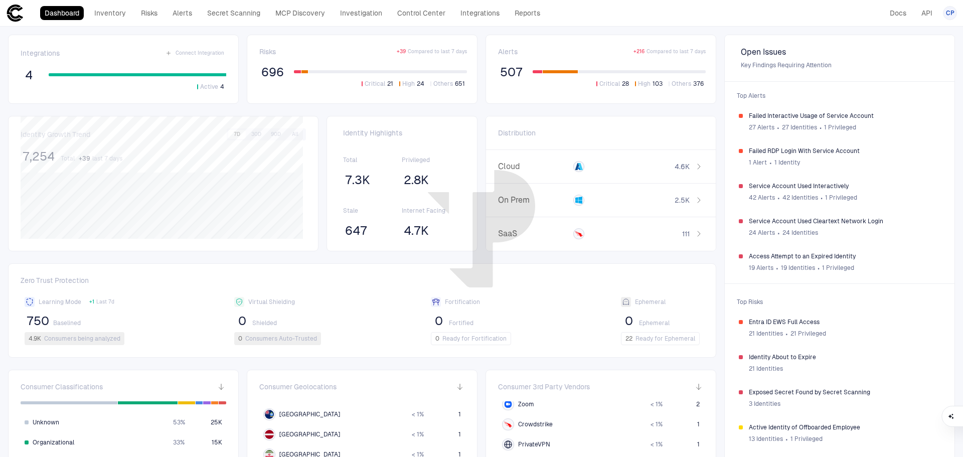
click at [582, 16] on div "Dashboard Inventory Risks Alerts Secret Scanning MCP Discovery Investigation Co…" at bounding box center [481, 13] width 951 height 18
click at [585, 19] on div "Dashboard Inventory Risks Alerts Secret Scanning MCP Discovery Investigation Co…" at bounding box center [481, 13] width 951 height 18
click at [590, 24] on header "Dashboard Inventory Risks Alerts Secret Scanning MCP Discovery Investigation Co…" at bounding box center [481, 13] width 963 height 27
